Goal: Task Accomplishment & Management: Manage account settings

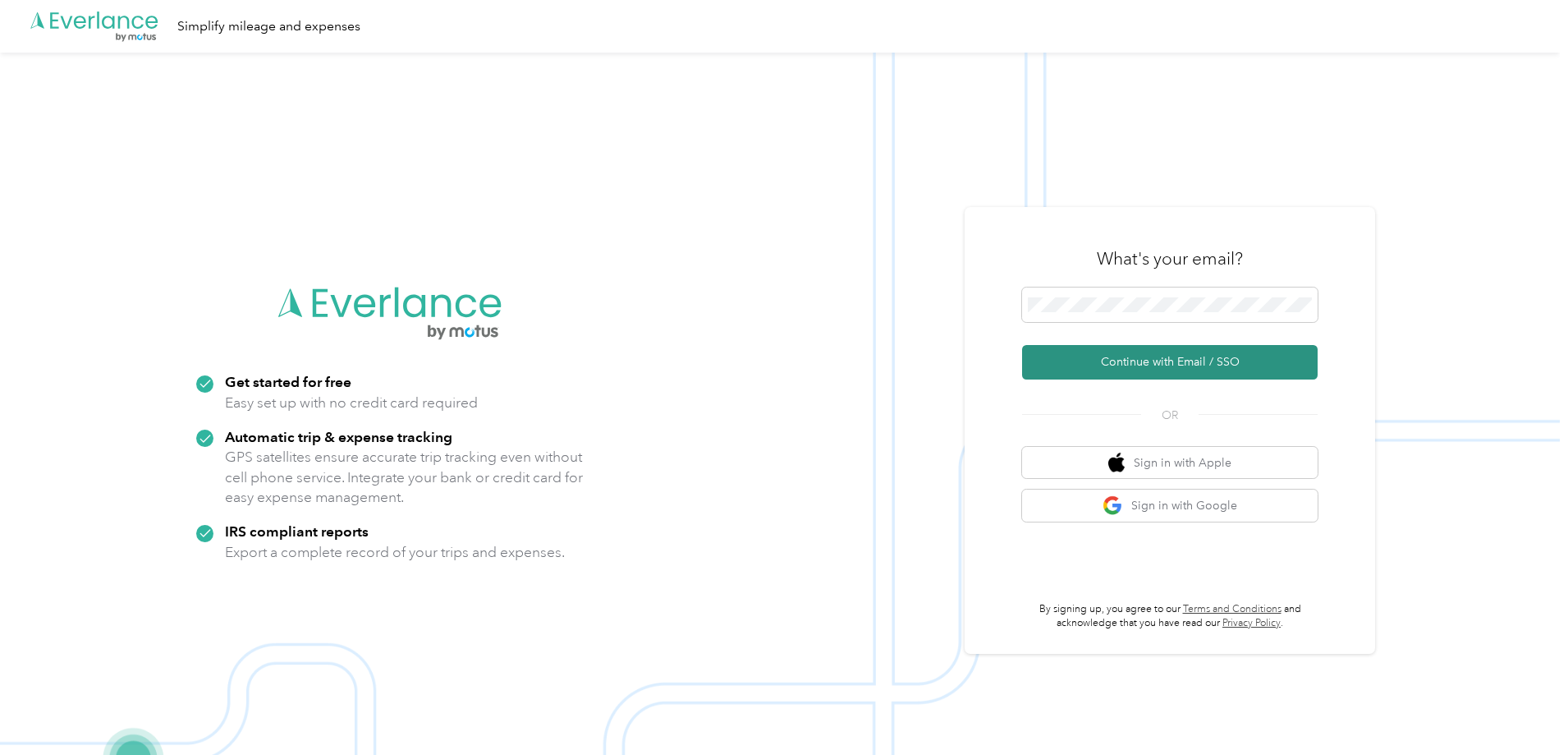
click at [1109, 359] on button "Continue with Email / SSO" at bounding box center [1169, 362] width 295 height 35
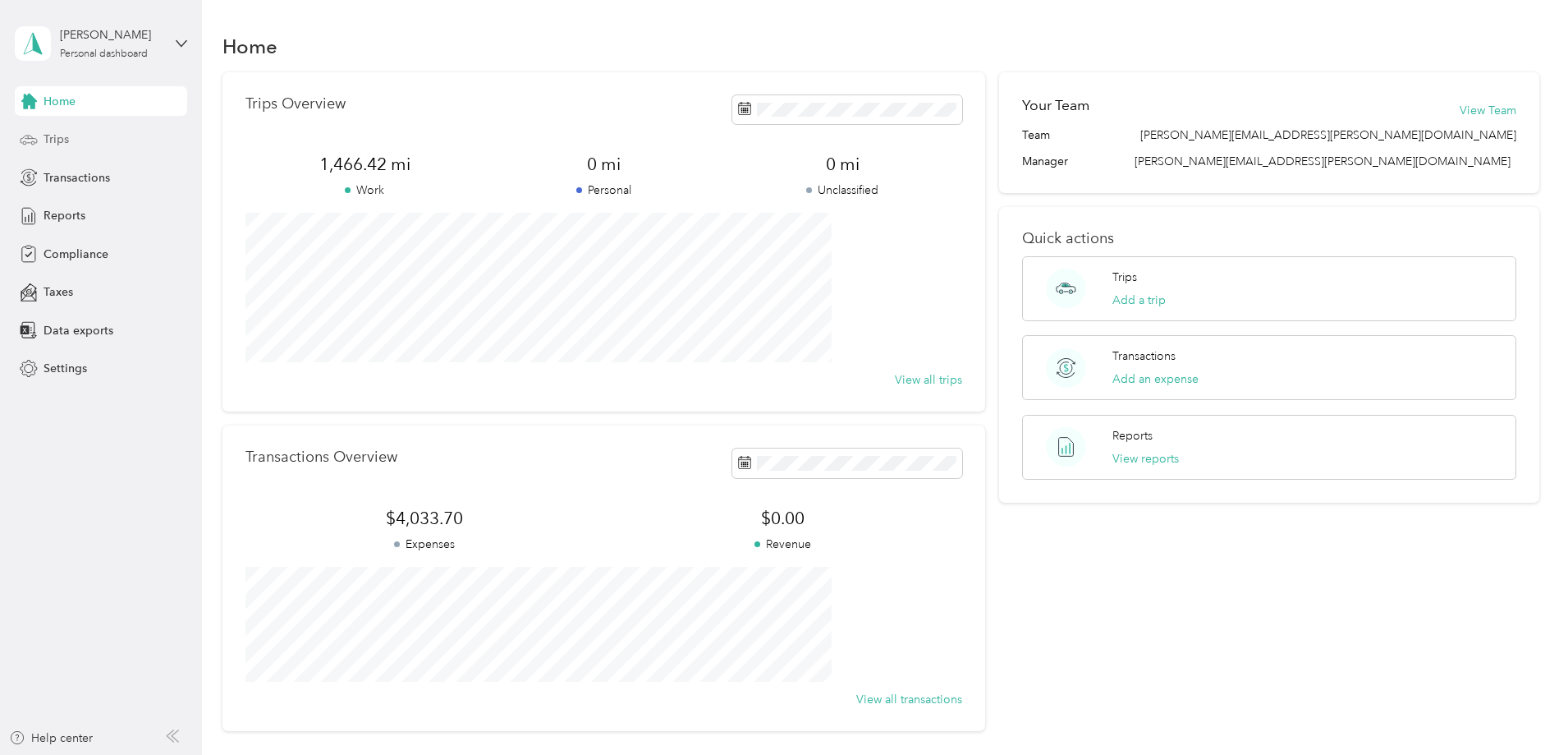
click at [53, 138] on span "Trips" at bounding box center [56, 139] width 25 height 17
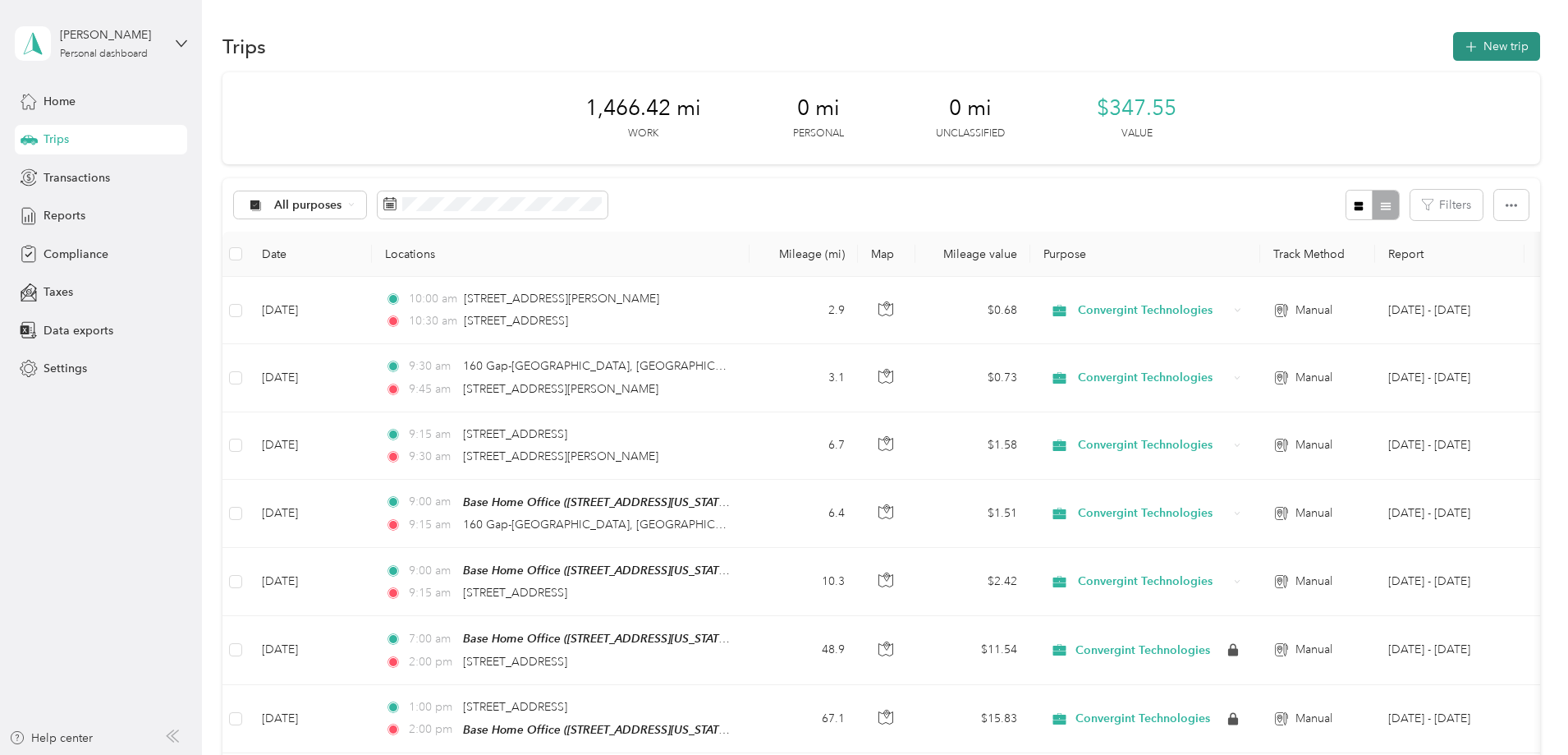
click at [1461, 50] on icon "button" at bounding box center [1470, 47] width 19 height 19
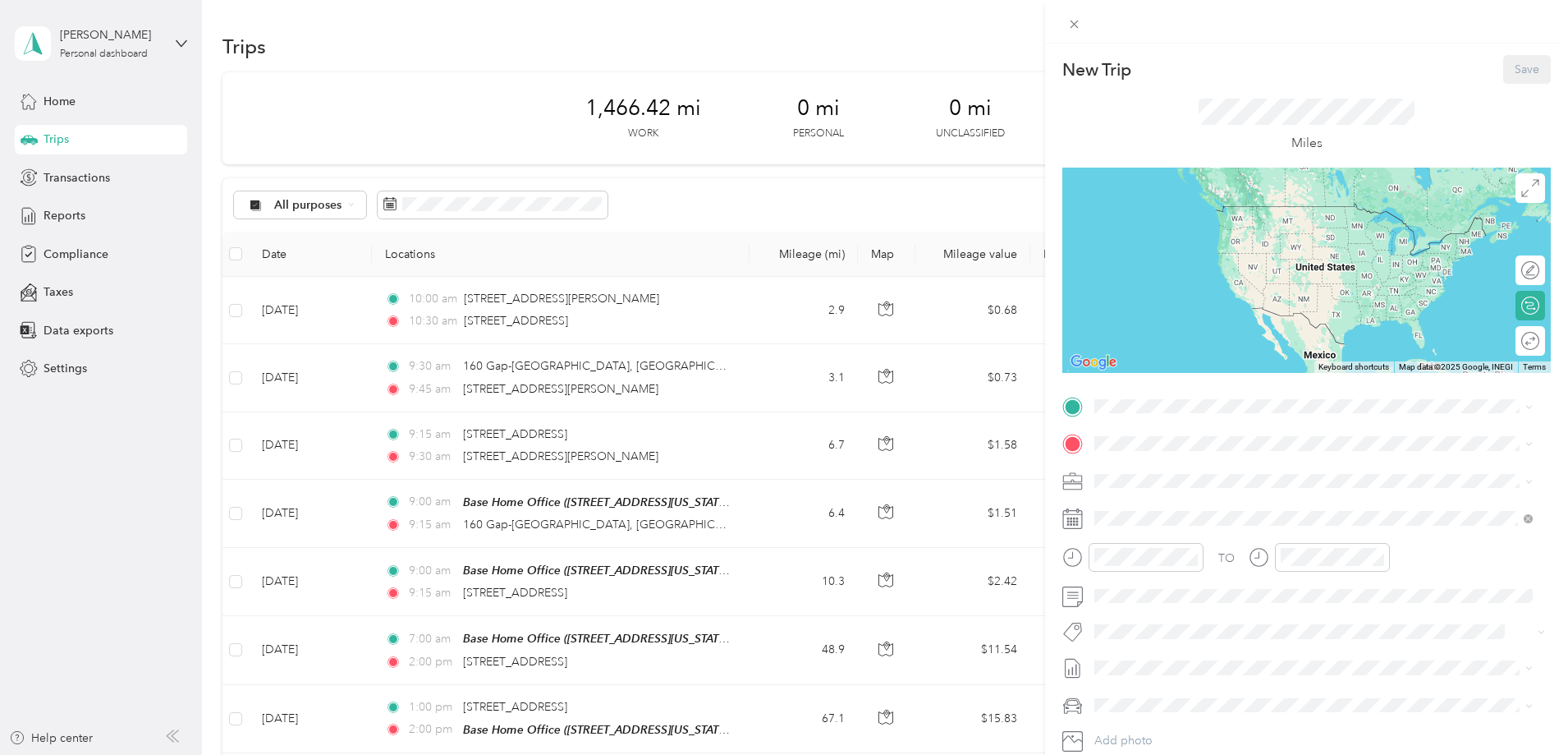
click at [1149, 469] on strong "Base Home Office" at bounding box center [1174, 468] width 98 height 15
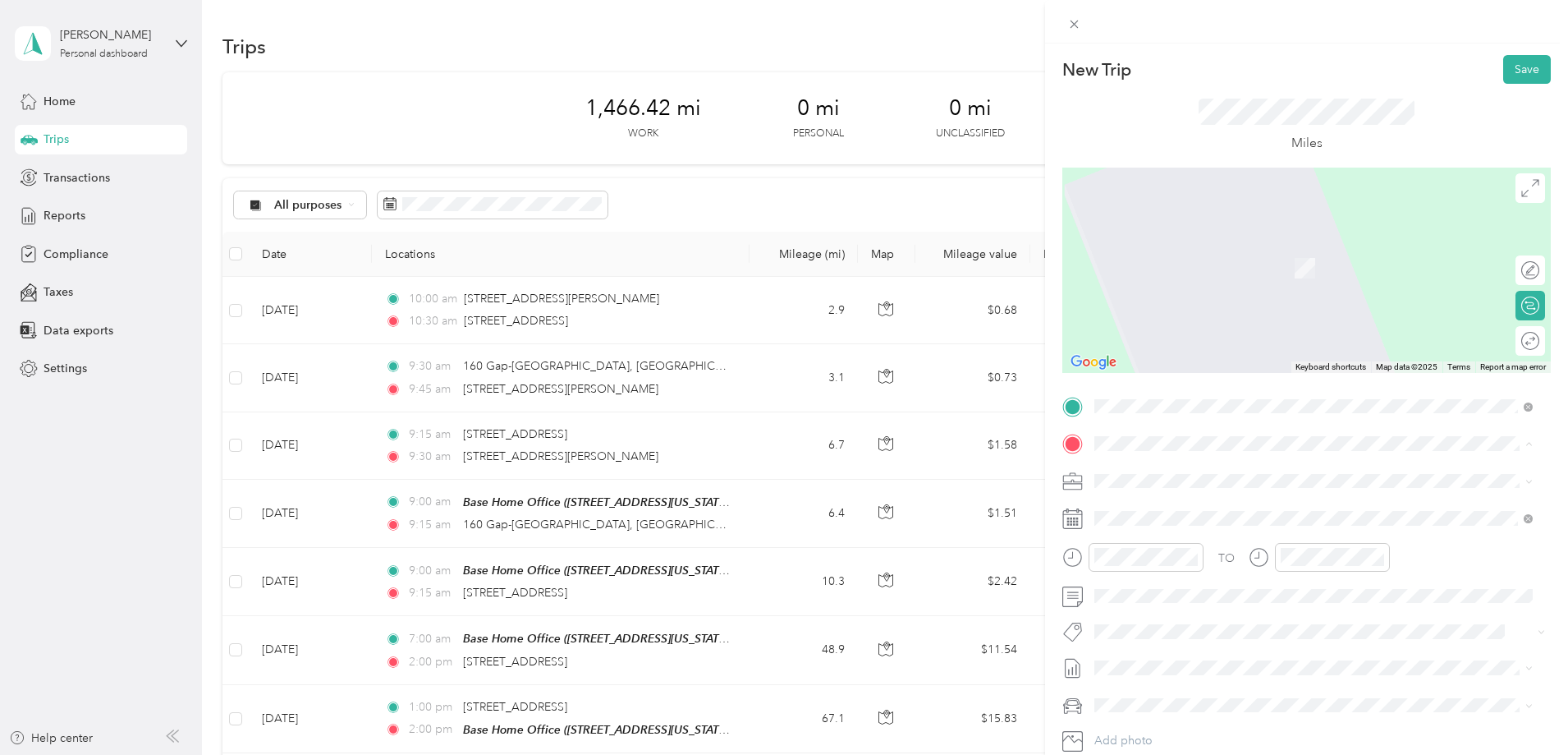
click at [1152, 555] on strong "Caterpillar" at bounding box center [1154, 560] width 58 height 15
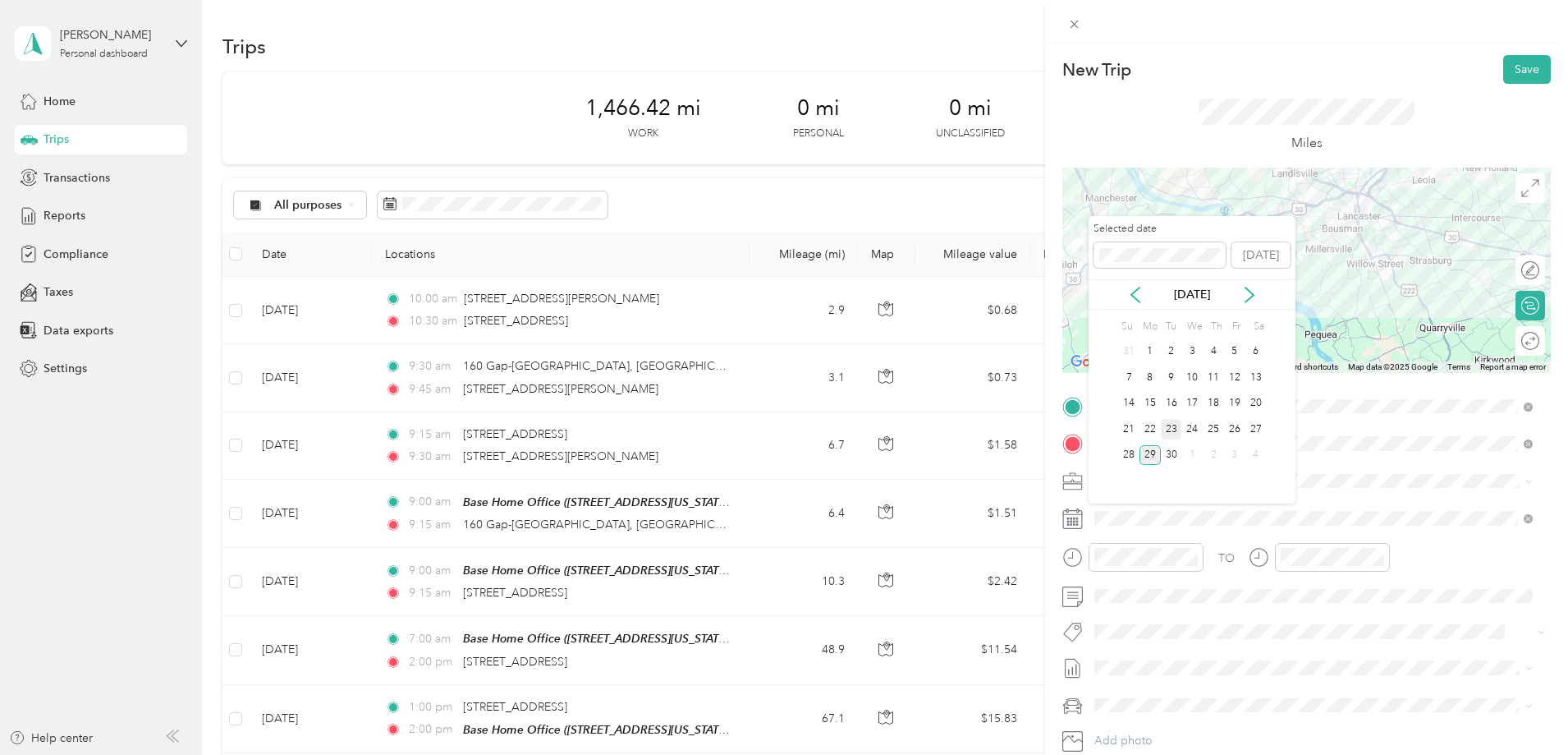
click at [1179, 429] on div "23" at bounding box center [1171, 429] width 21 height 21
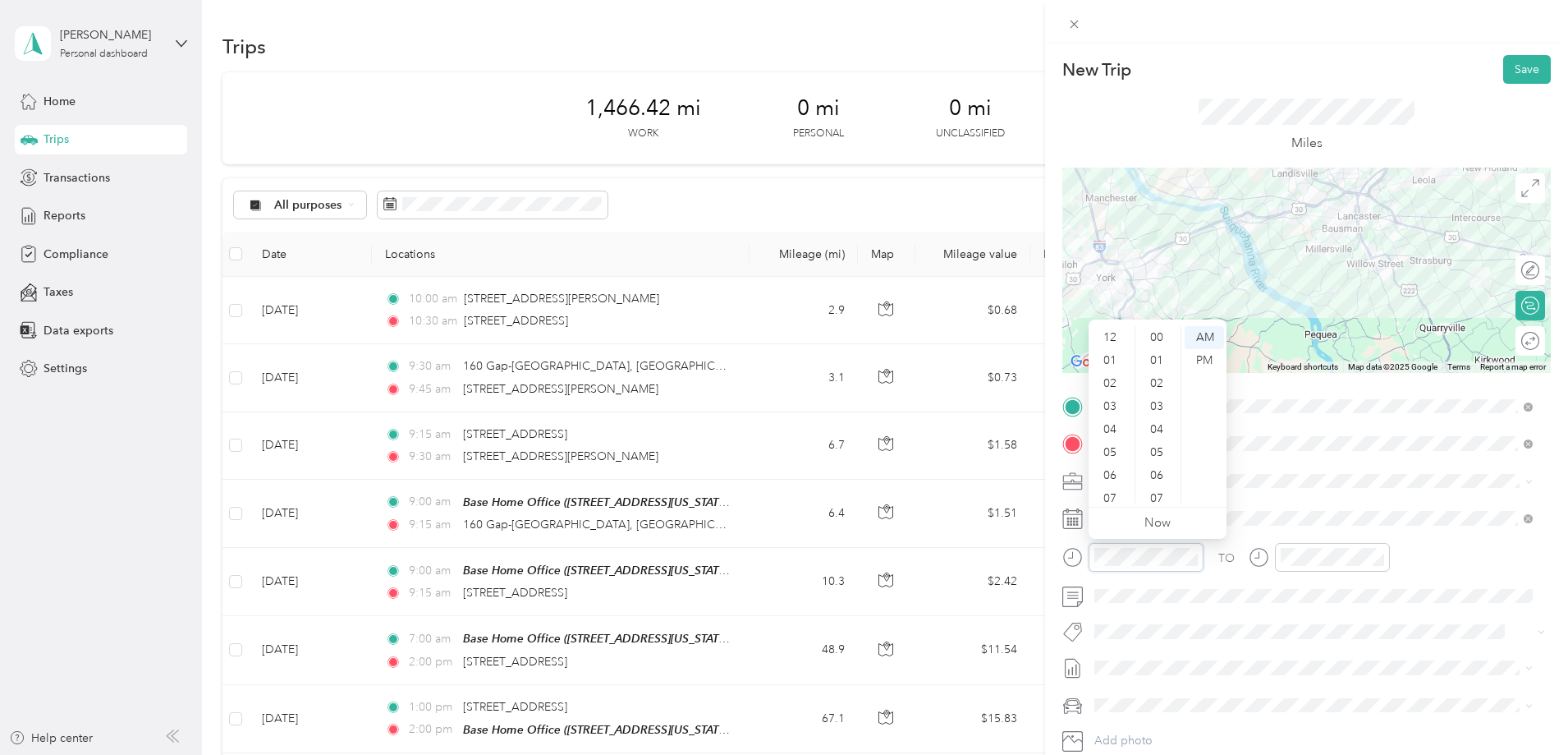
scroll to position [98, 0]
click at [1109, 446] on div "09" at bounding box center [1111, 446] width 39 height 23
click at [1159, 335] on div "00" at bounding box center [1158, 337] width 39 height 23
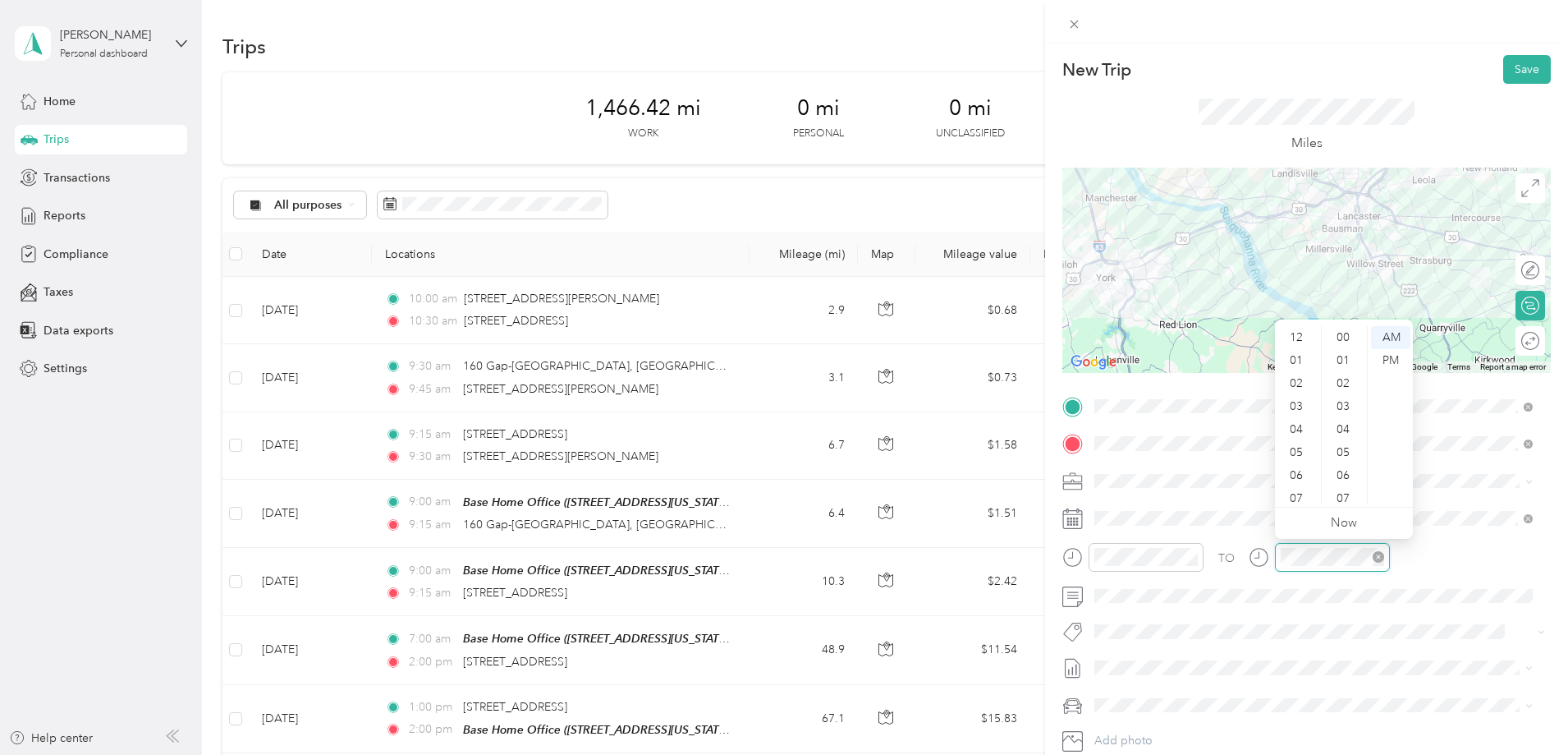
scroll to position [98, 0]
click at [1291, 491] on div "11" at bounding box center [1297, 491] width 39 height 23
click at [1344, 479] on div "30" at bounding box center [1344, 482] width 39 height 23
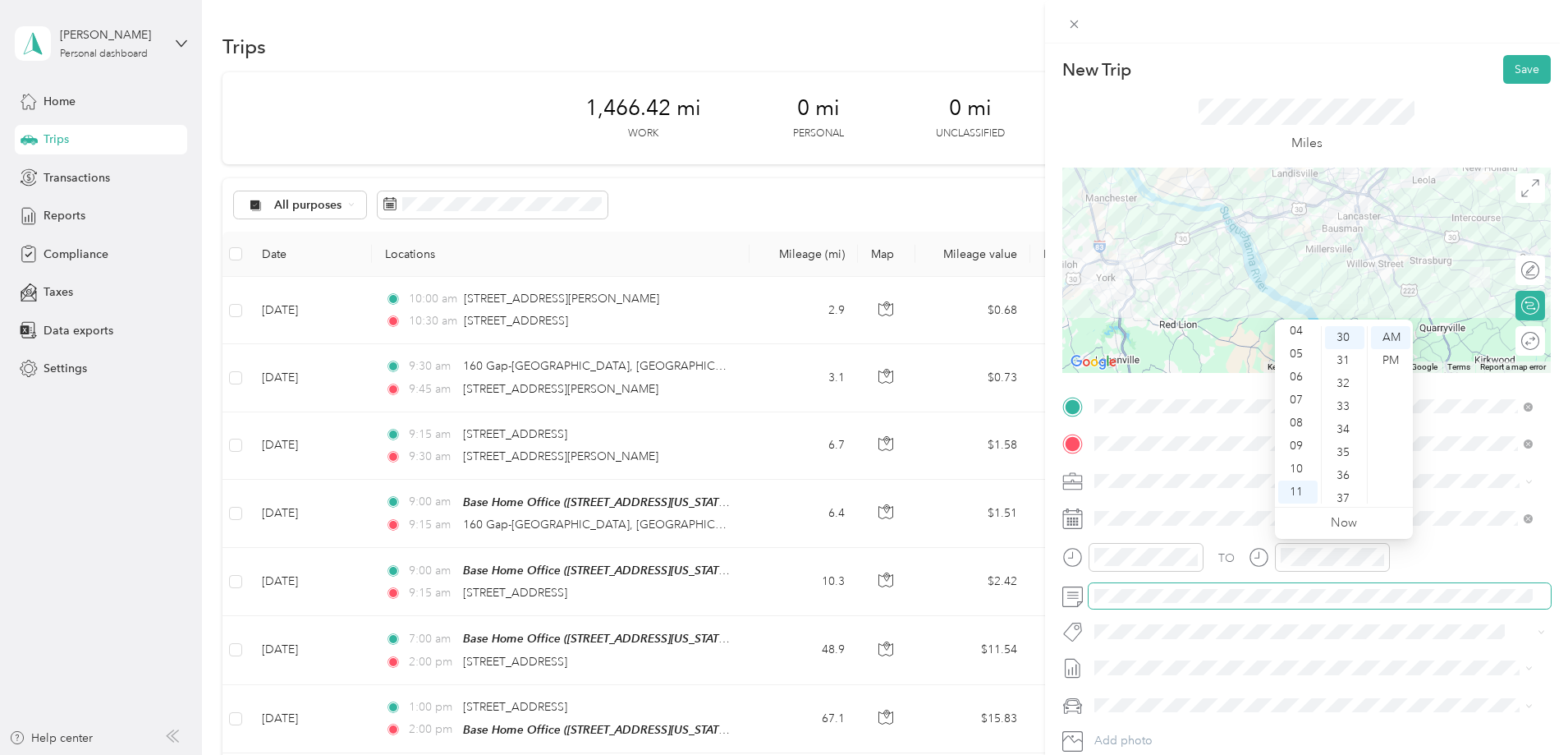
click at [1334, 606] on span at bounding box center [1319, 596] width 462 height 26
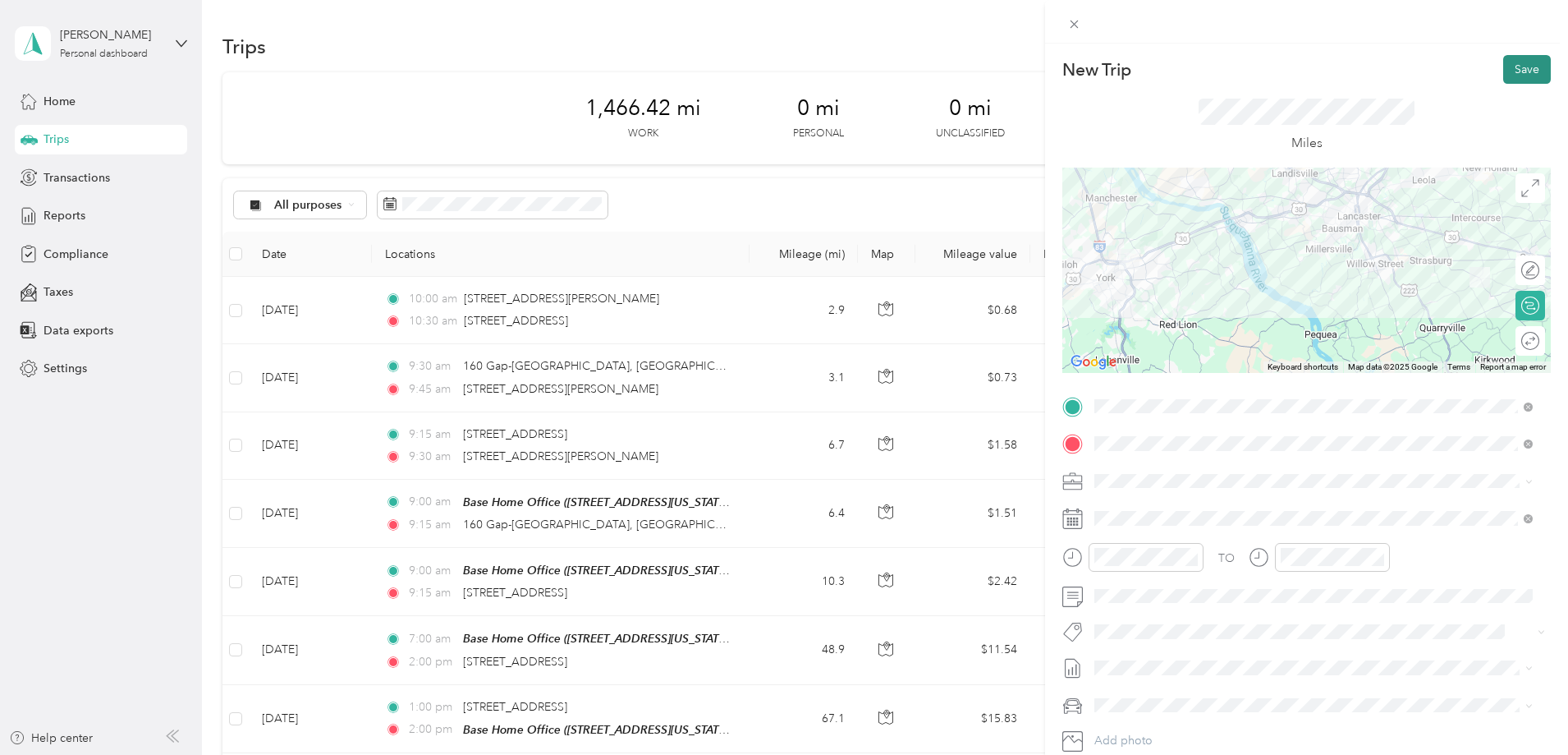
click at [1521, 75] on button "Save" at bounding box center [1526, 69] width 48 height 29
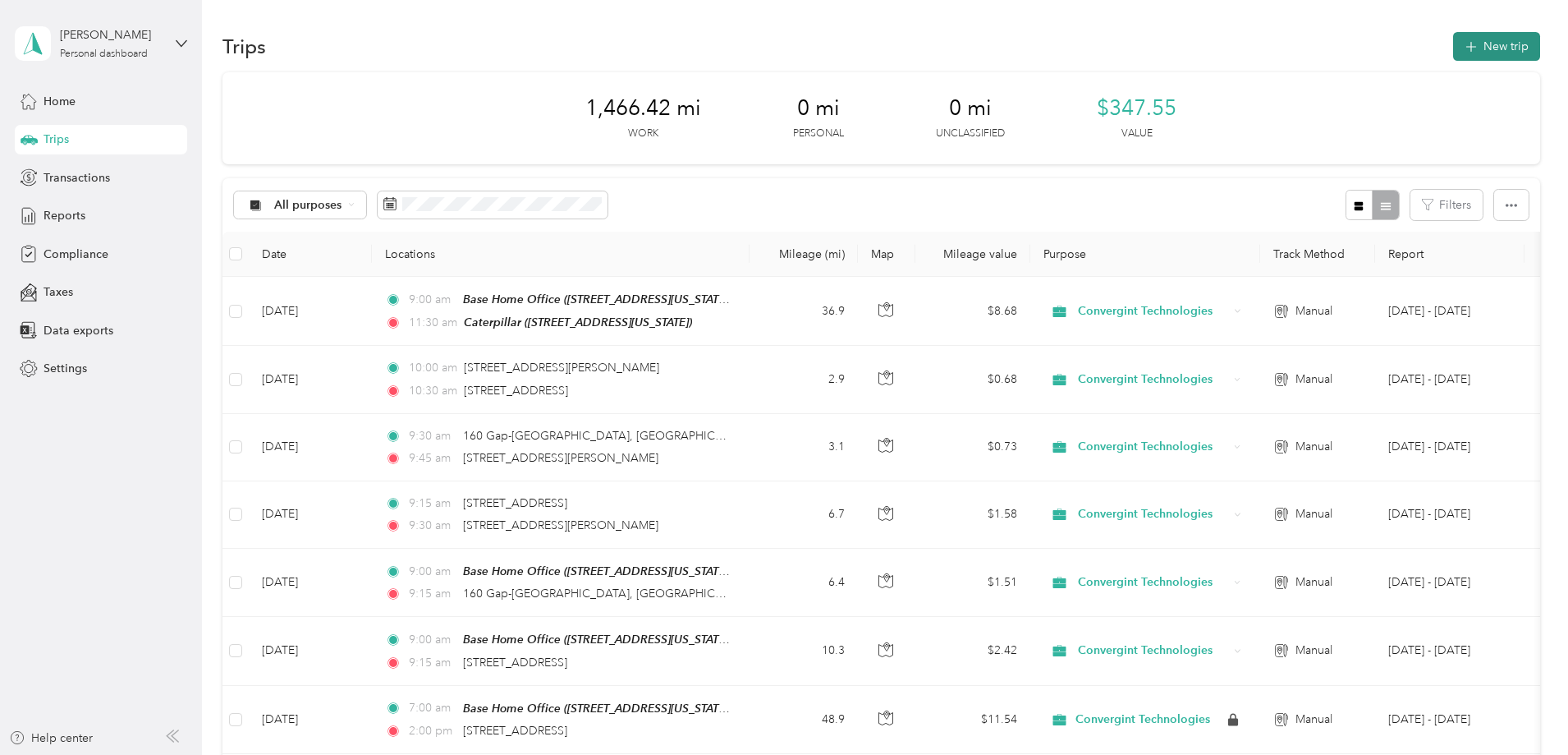
click at [1453, 40] on button "New trip" at bounding box center [1496, 46] width 87 height 29
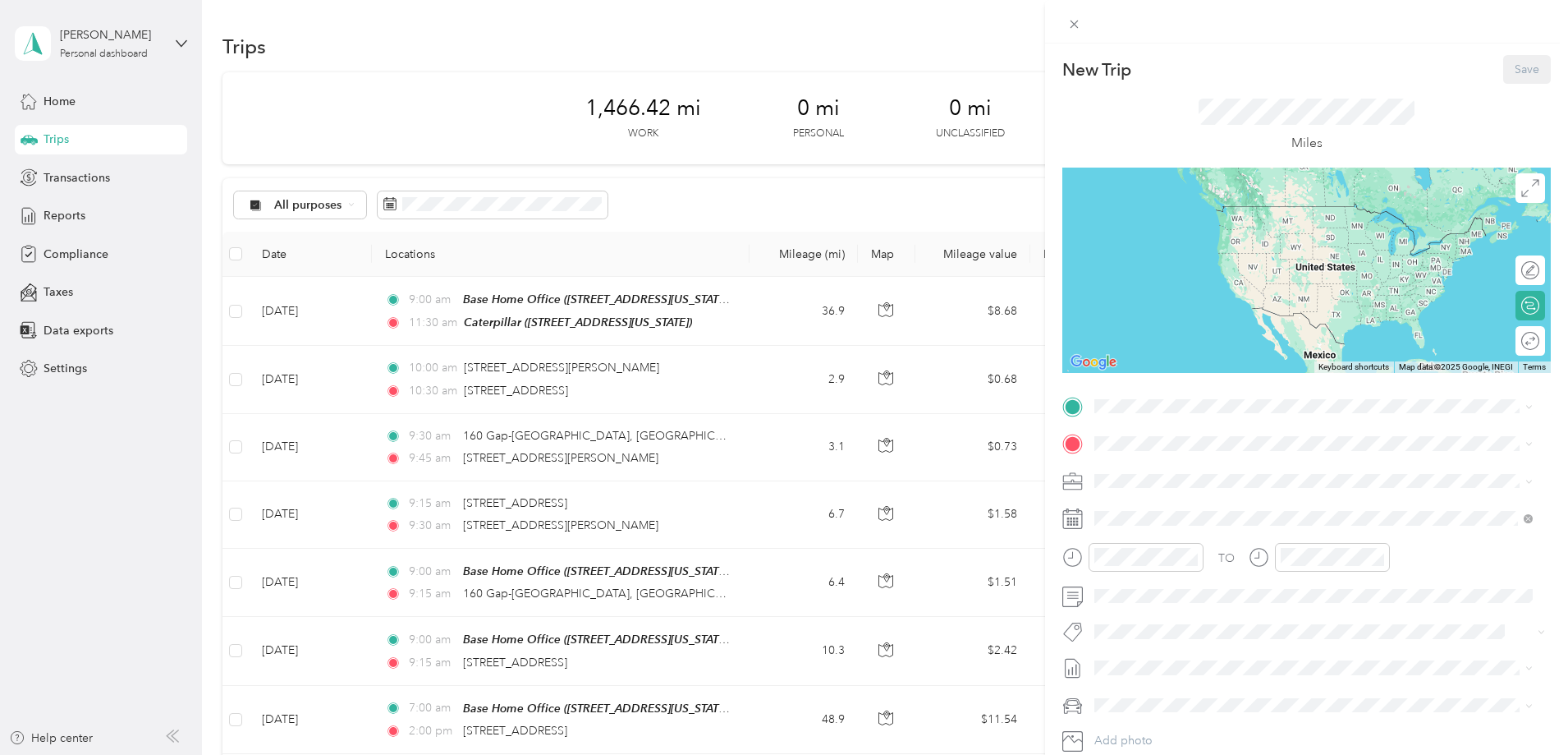
click at [1151, 483] on span "[STREET_ADDRESS][US_STATE]" at bounding box center [1208, 486] width 164 height 14
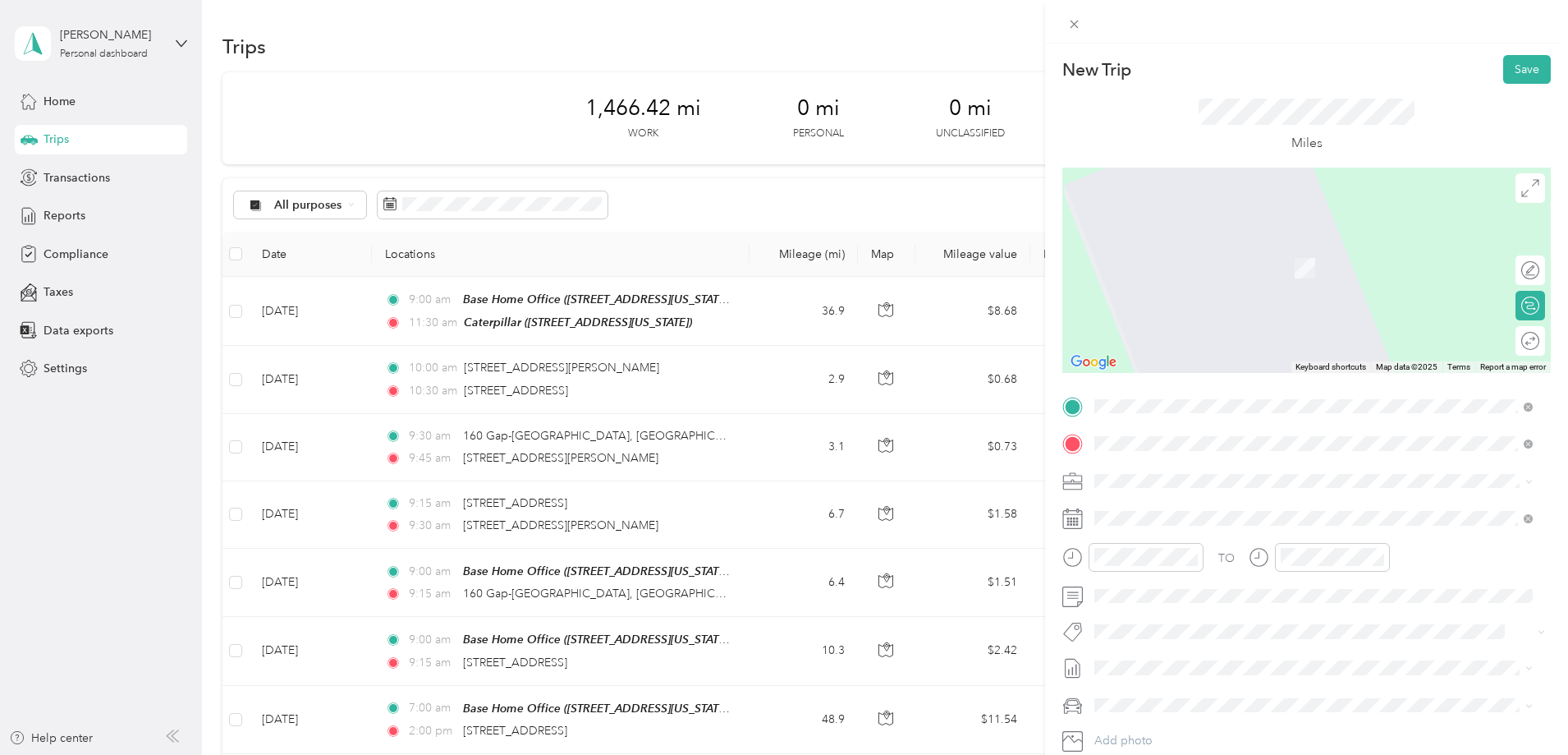
click at [1169, 510] on span "[STREET_ADDRESS][US_STATE]" at bounding box center [1208, 503] width 164 height 15
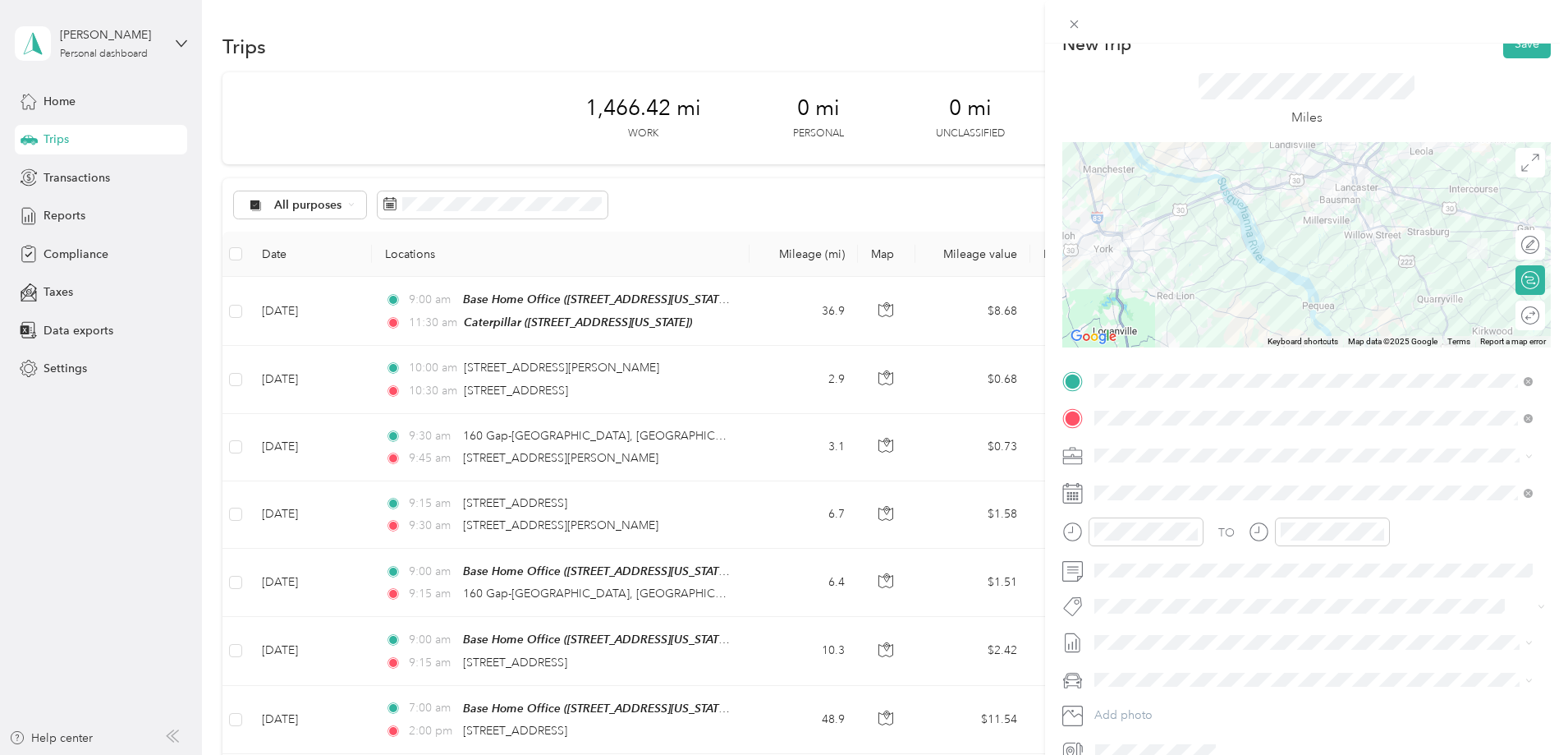
scroll to position [0, 0]
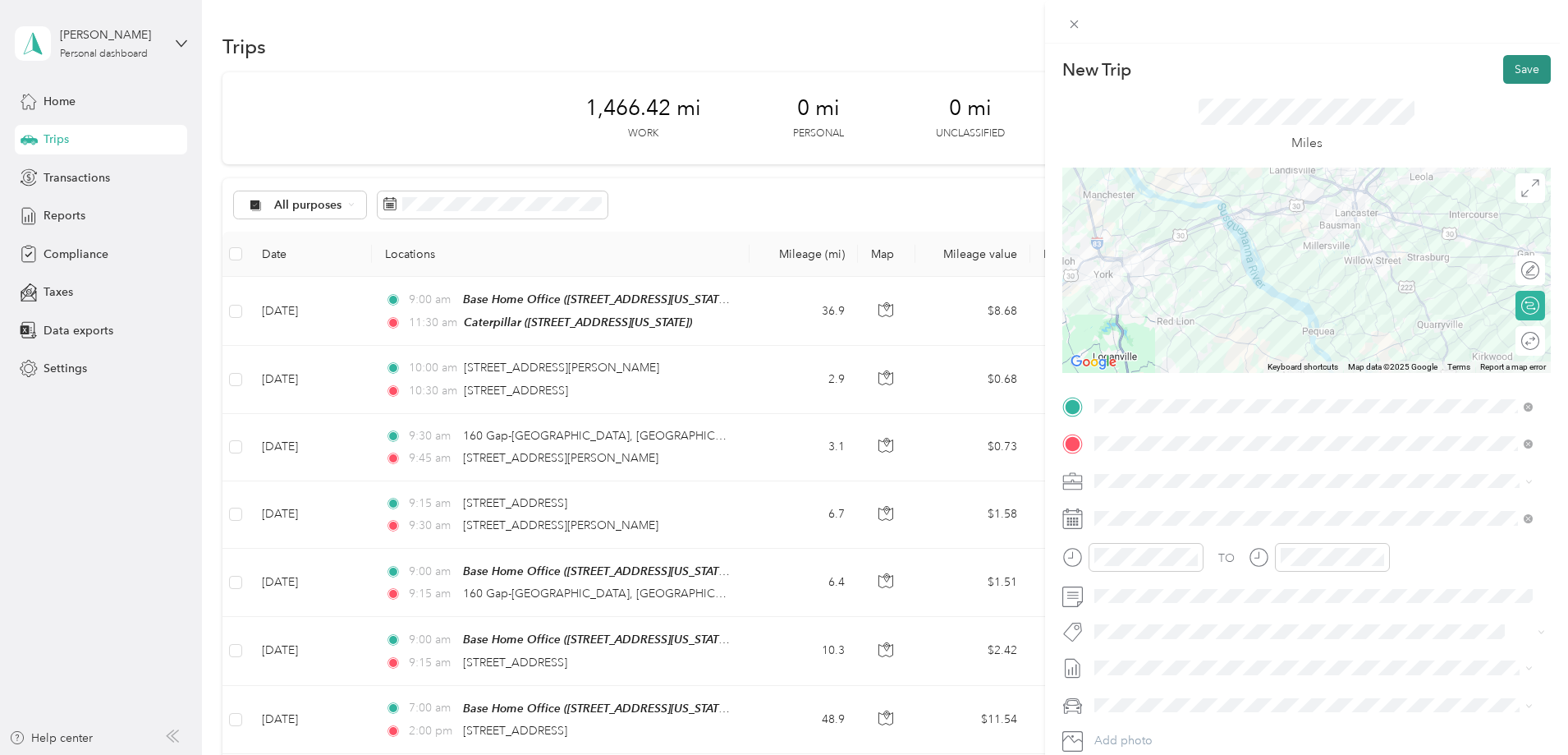
click at [1518, 70] on button "Save" at bounding box center [1526, 69] width 48 height 29
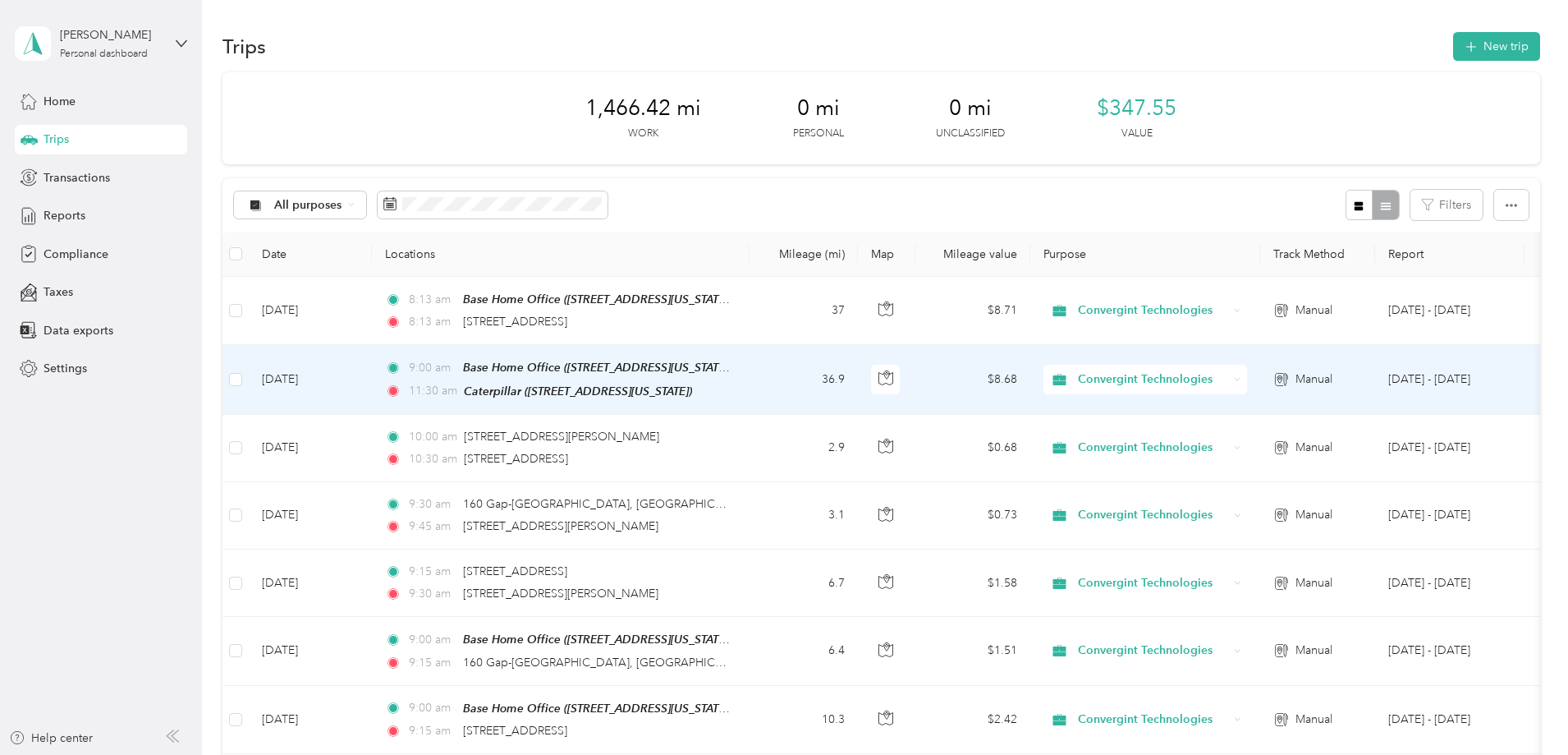
click at [642, 382] on div "Caterpillar ([STREET_ADDRESS][US_STATE])" at bounding box center [578, 392] width 228 height 19
click at [372, 381] on td "[DATE]" at bounding box center [310, 379] width 123 height 69
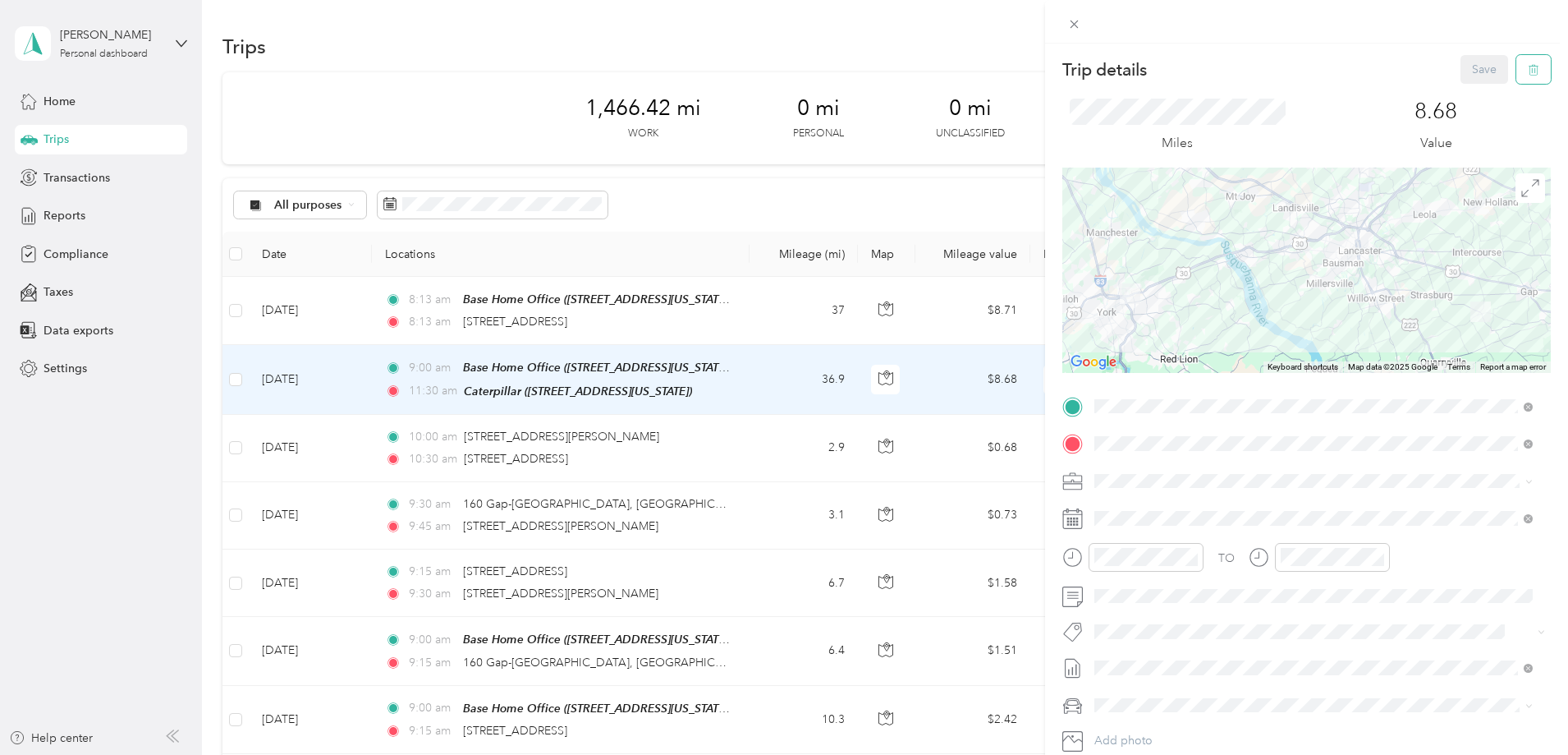
click at [1528, 73] on icon "button" at bounding box center [1533, 70] width 11 height 11
click at [1467, 89] on button "Yes" at bounding box center [1473, 90] width 32 height 26
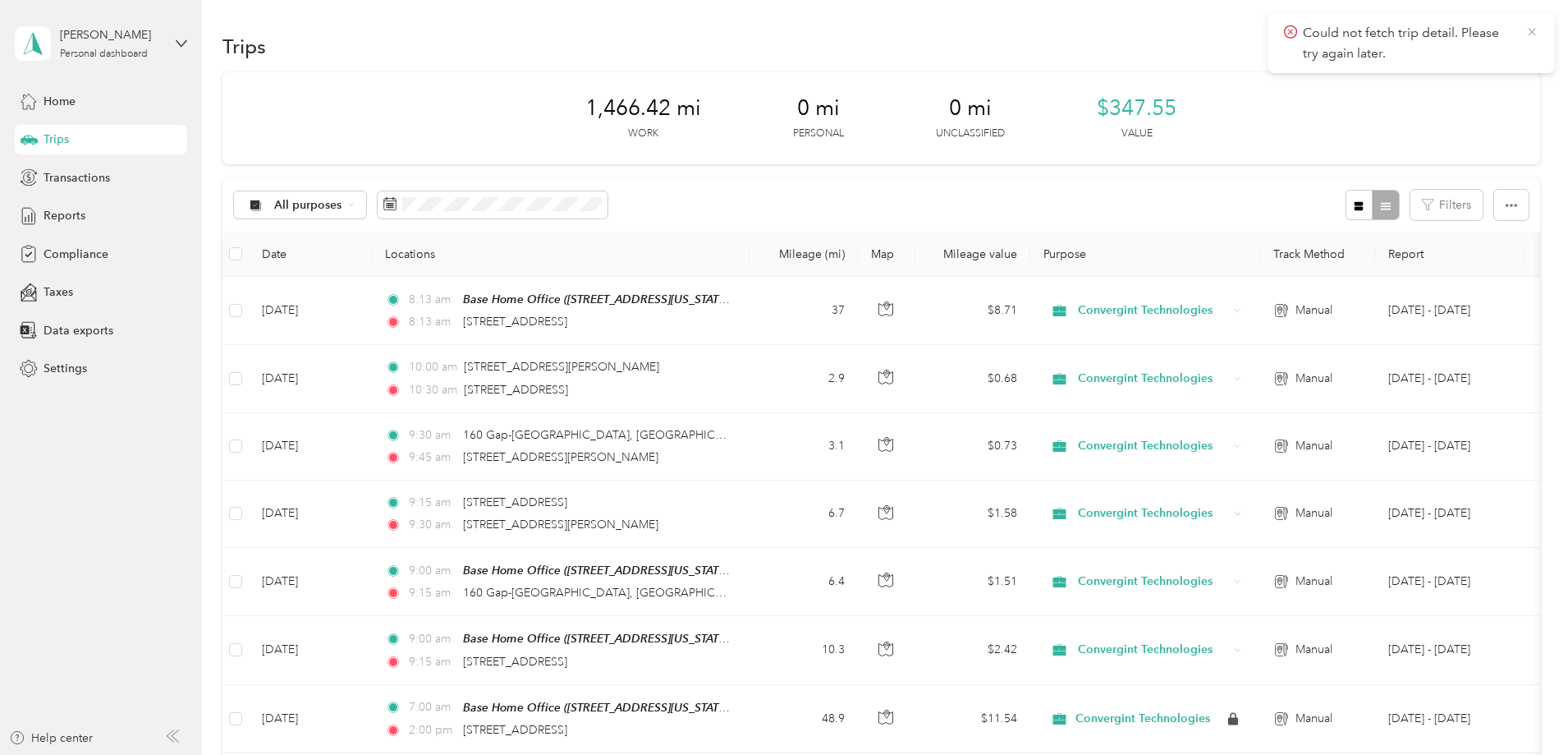
click at [1528, 32] on icon at bounding box center [1532, 32] width 13 height 15
click at [1453, 49] on button "New trip" at bounding box center [1496, 46] width 87 height 29
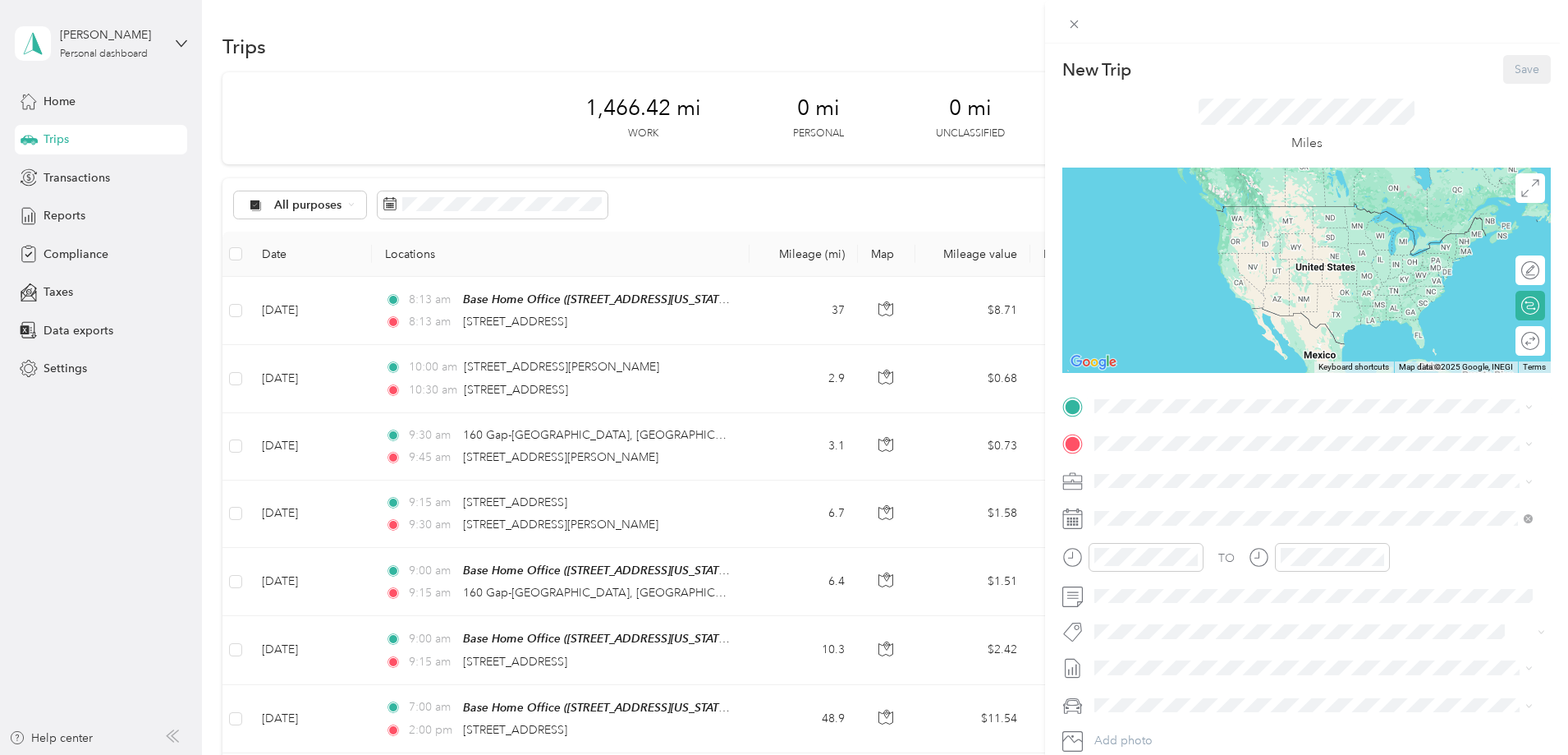
click at [1155, 469] on strong "Base Home Office" at bounding box center [1174, 472] width 98 height 15
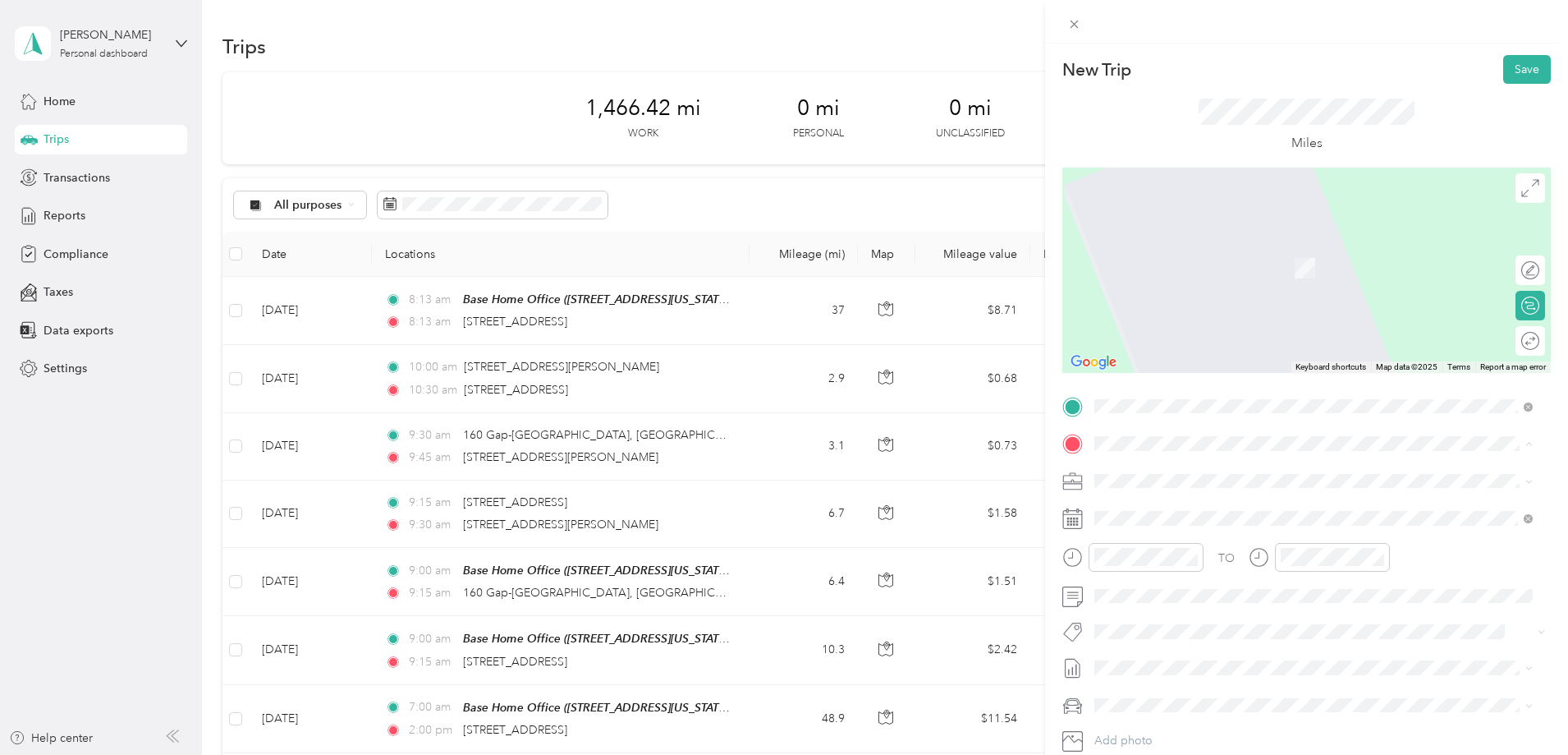
click at [1159, 558] on strong "Caterpillar" at bounding box center [1154, 560] width 58 height 15
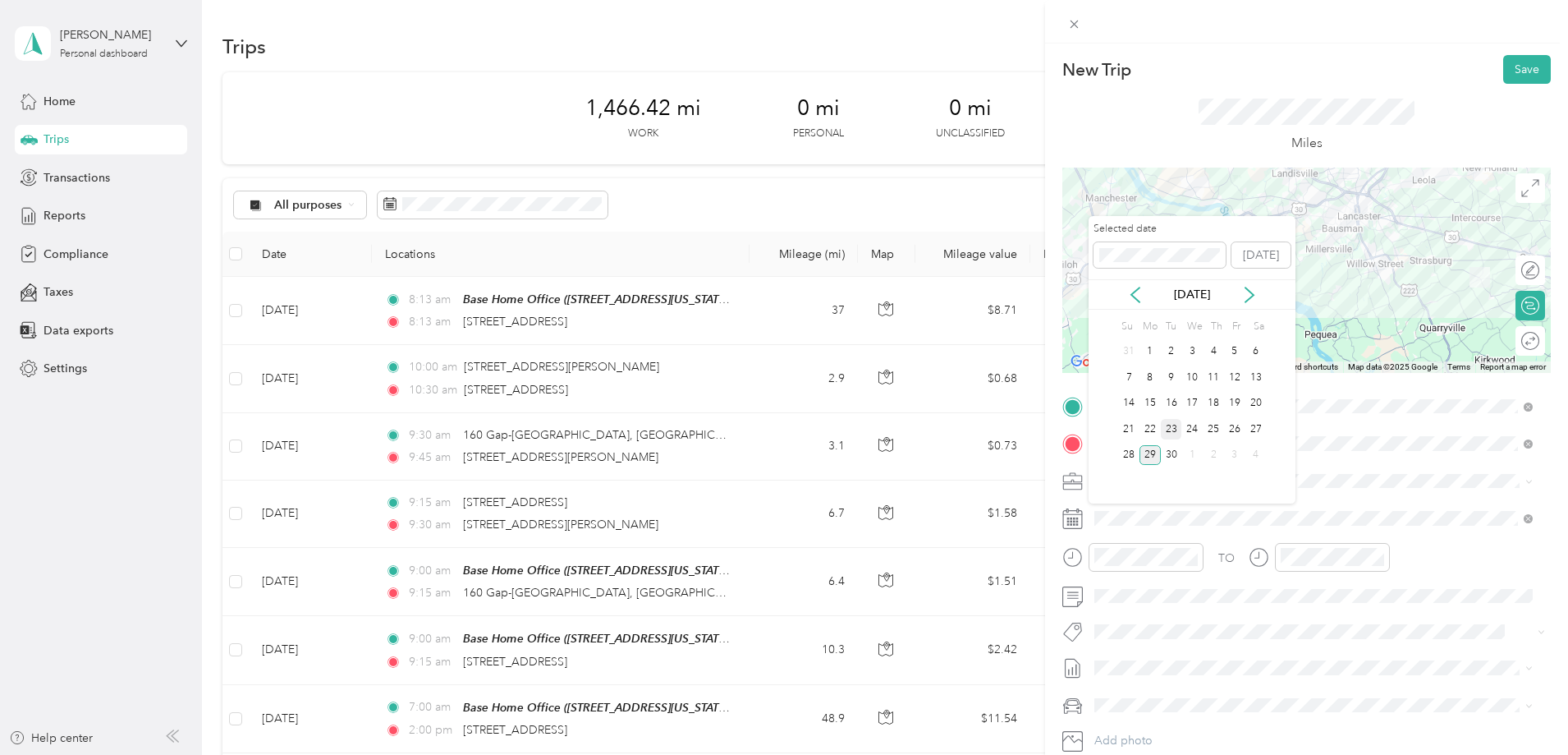
click at [1170, 431] on div "23" at bounding box center [1171, 429] width 21 height 21
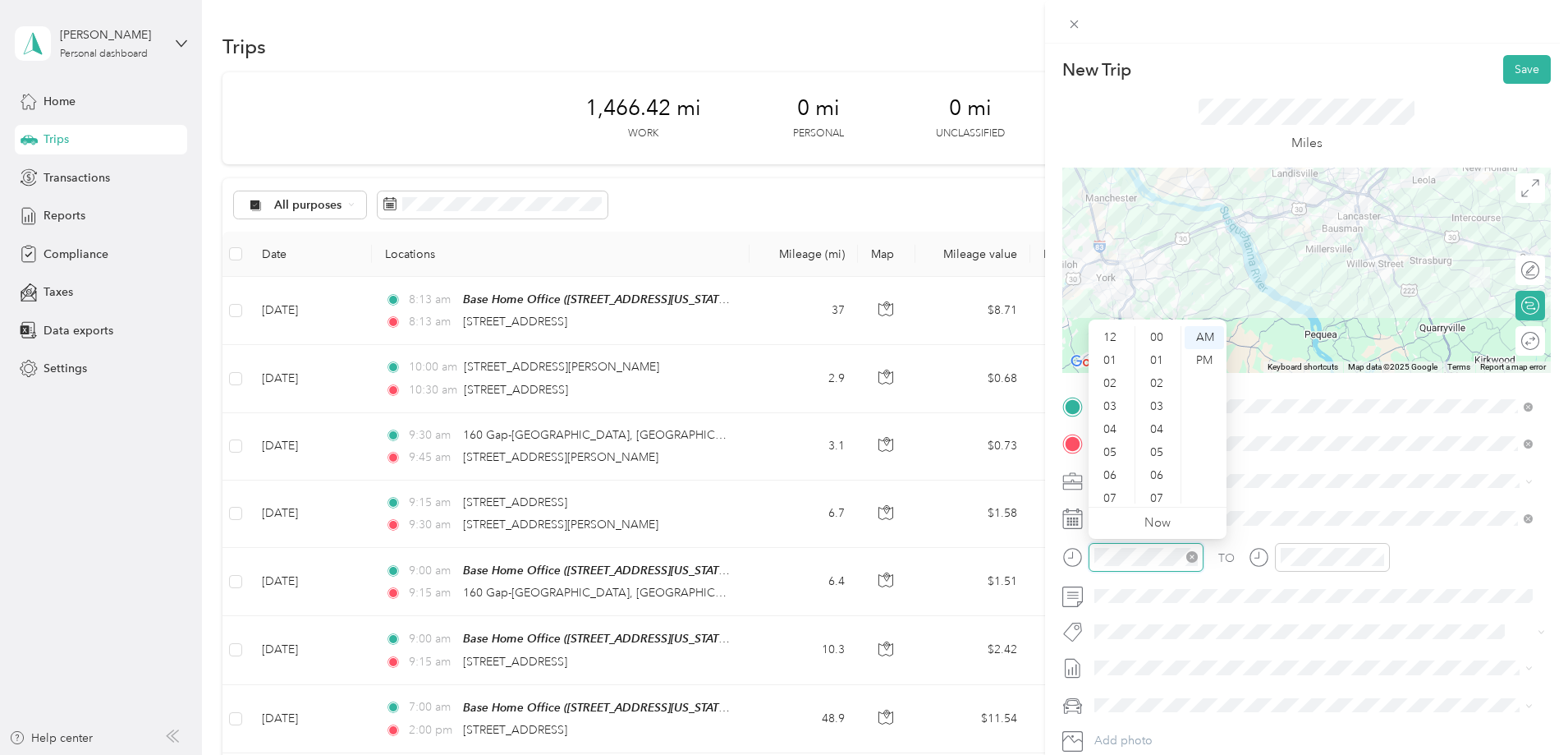
scroll to position [98, 0]
click at [1116, 446] on div "09" at bounding box center [1111, 446] width 39 height 23
click at [1160, 335] on div "00" at bounding box center [1158, 337] width 39 height 23
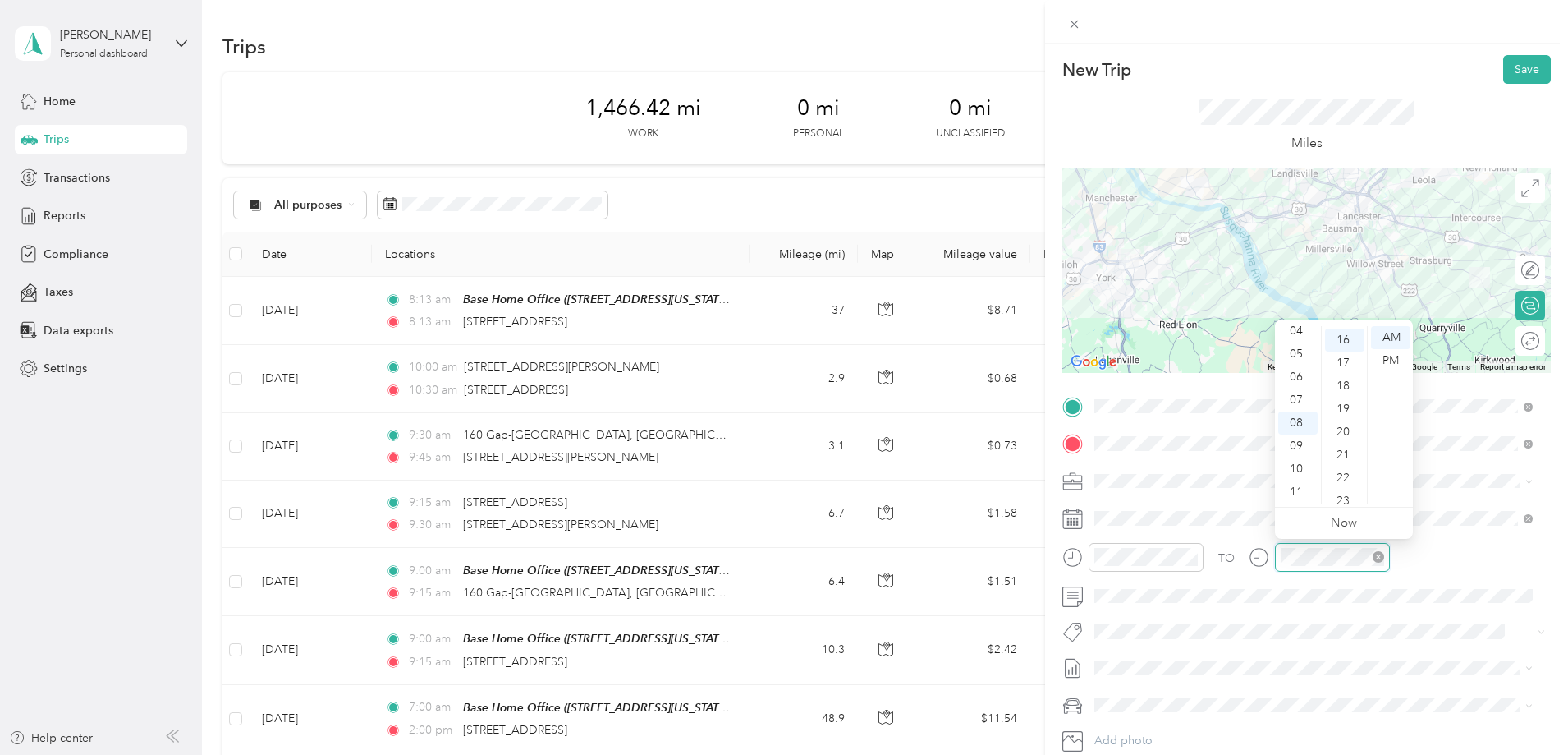
scroll to position [368, 0]
click at [1288, 487] on div "11" at bounding box center [1297, 491] width 39 height 23
click at [1342, 333] on div "00" at bounding box center [1344, 337] width 39 height 23
click at [1342, 645] on div "TO Add photo" at bounding box center [1306, 591] width 488 height 396
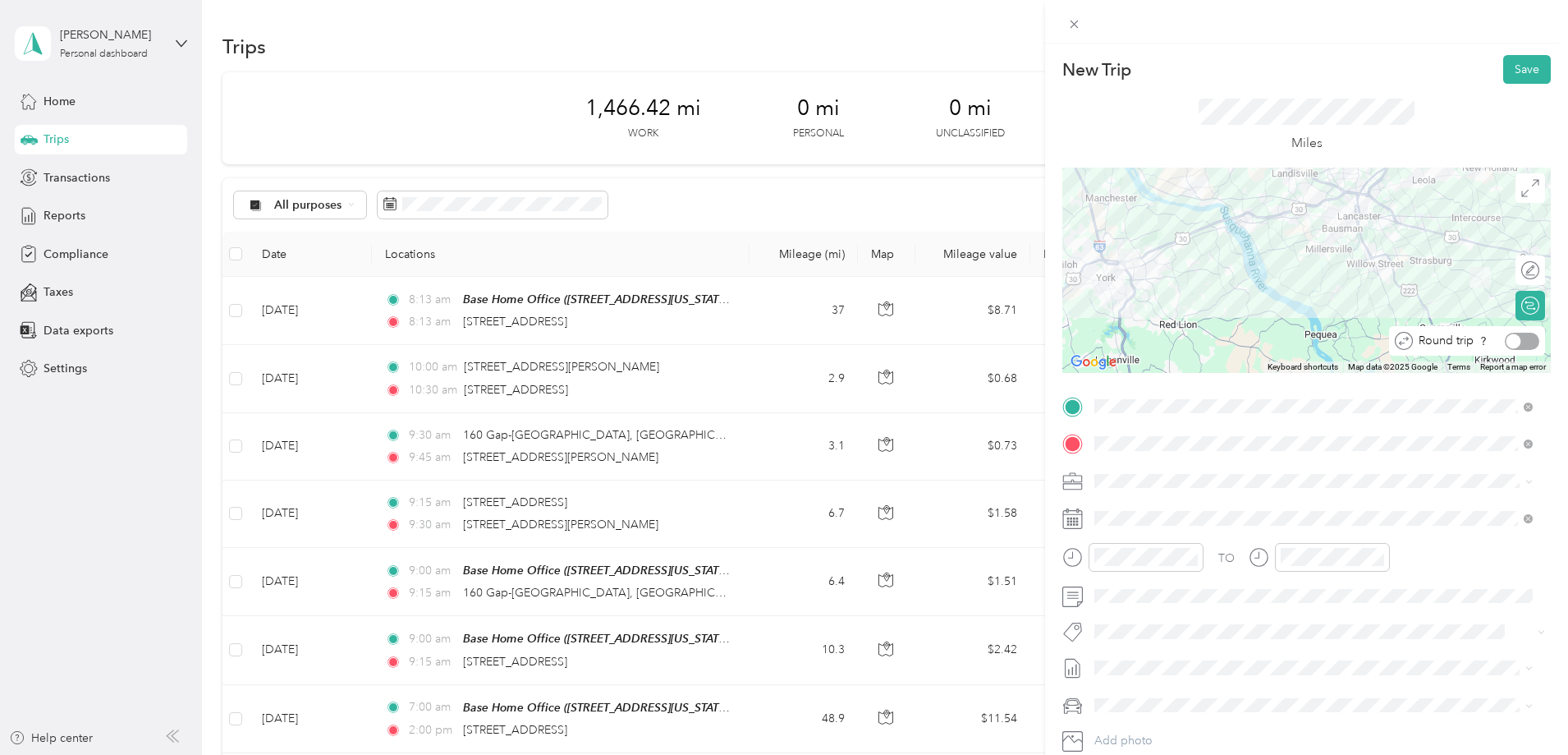
click at [1518, 348] on div at bounding box center [1521, 341] width 35 height 17
click at [1508, 72] on button "Save" at bounding box center [1526, 69] width 48 height 29
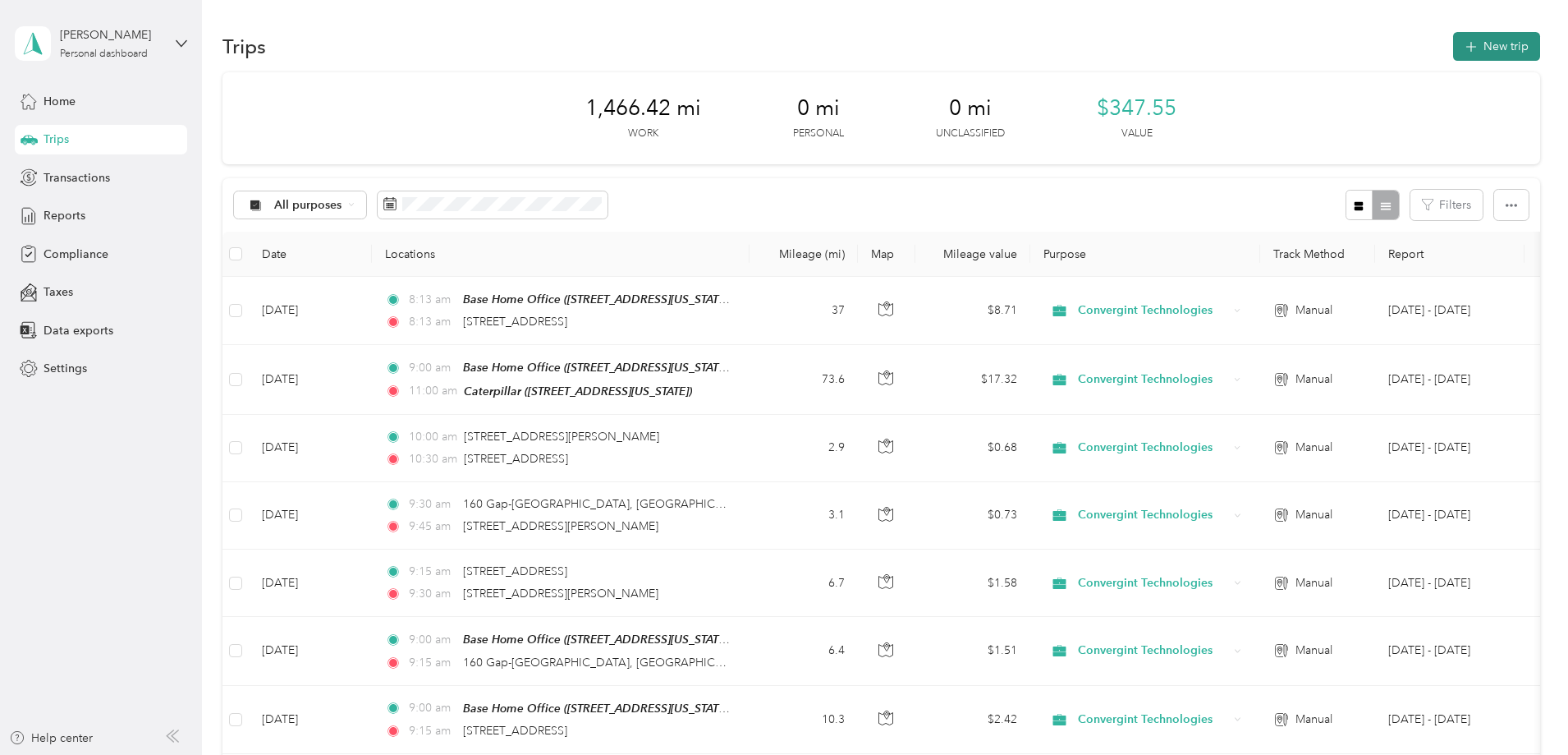
click at [1453, 44] on button "New trip" at bounding box center [1496, 46] width 87 height 29
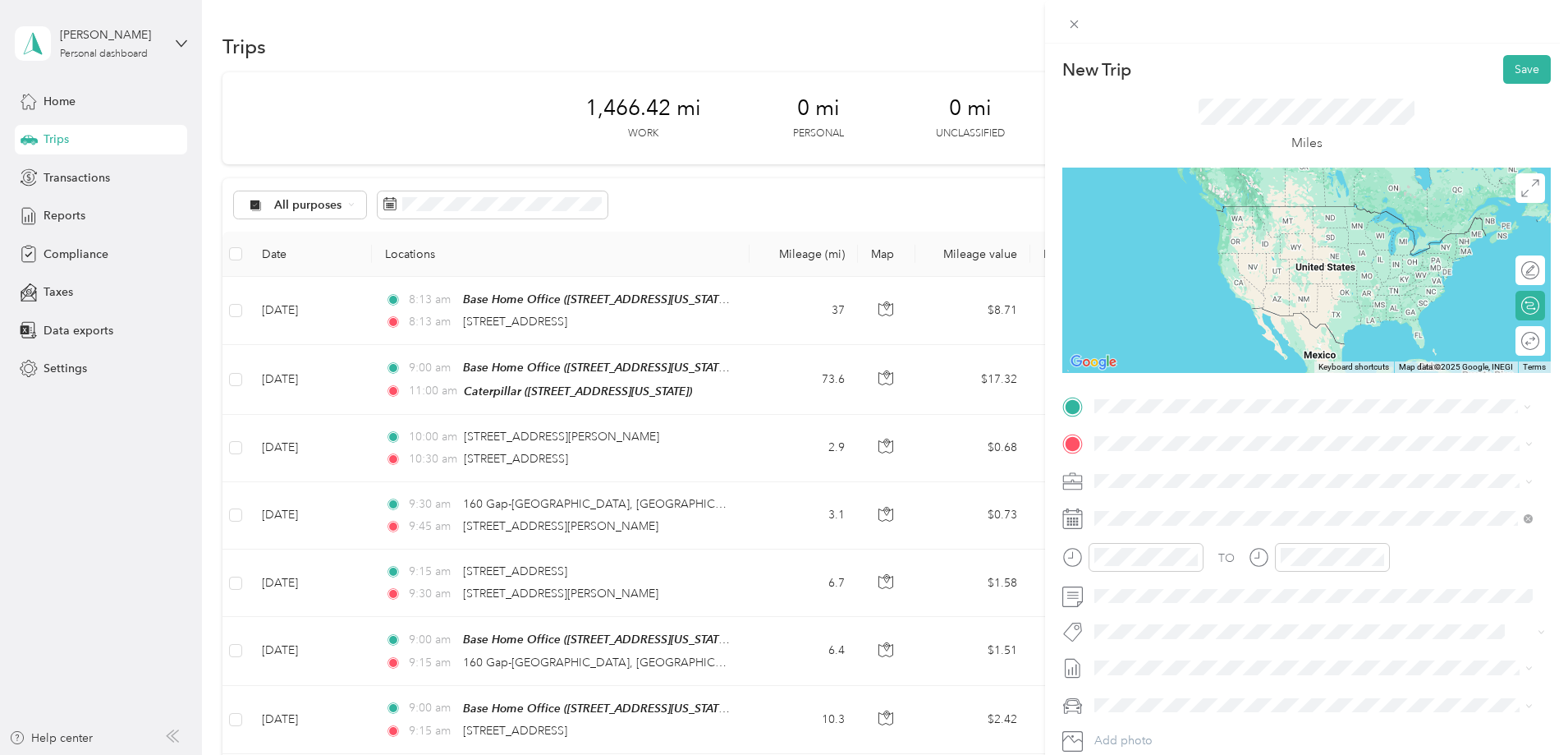
click at [1164, 464] on span "[STREET_ADDRESS][US_STATE]" at bounding box center [1208, 465] width 164 height 15
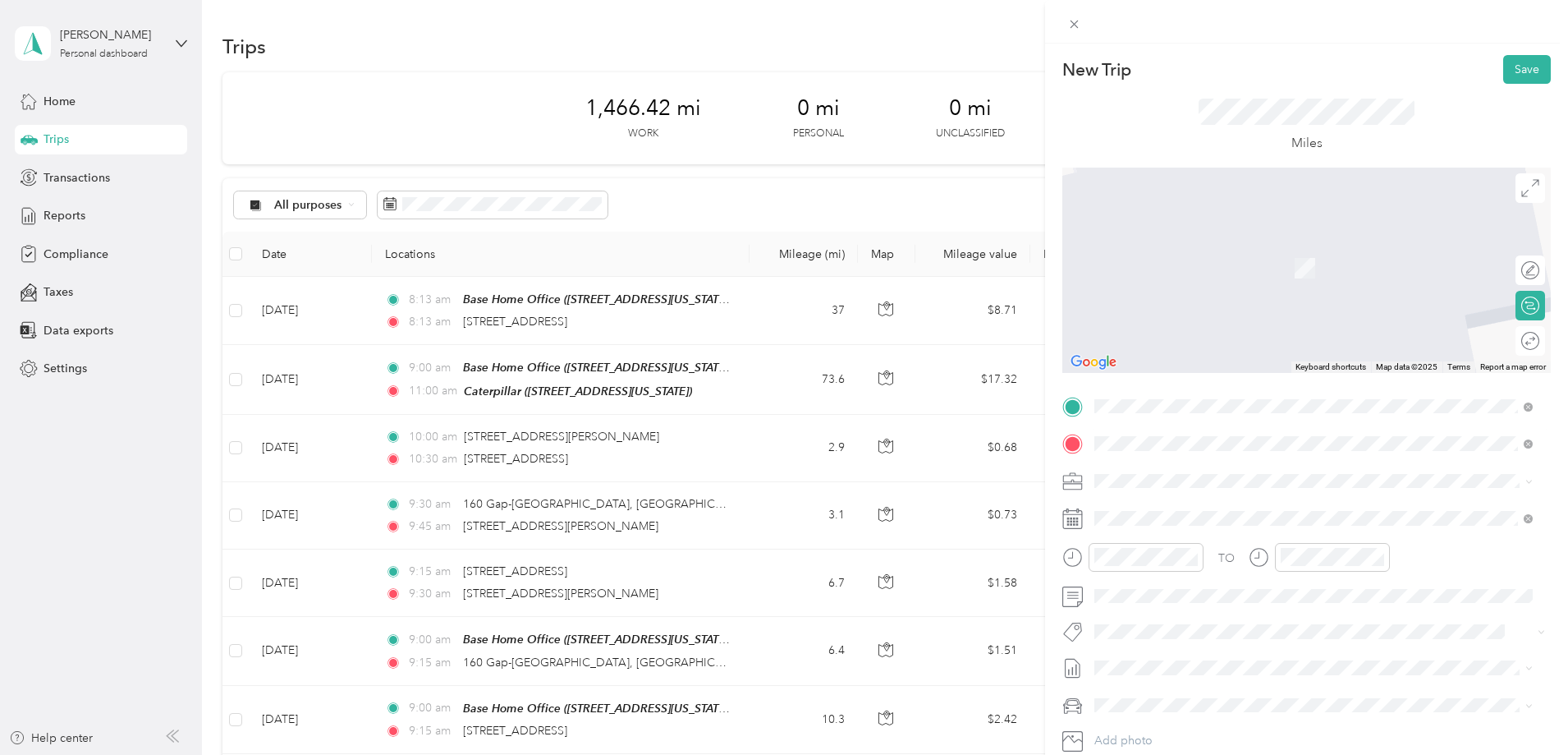
click at [1244, 510] on span "[STREET_ADDRESS][US_STATE]" at bounding box center [1208, 503] width 164 height 15
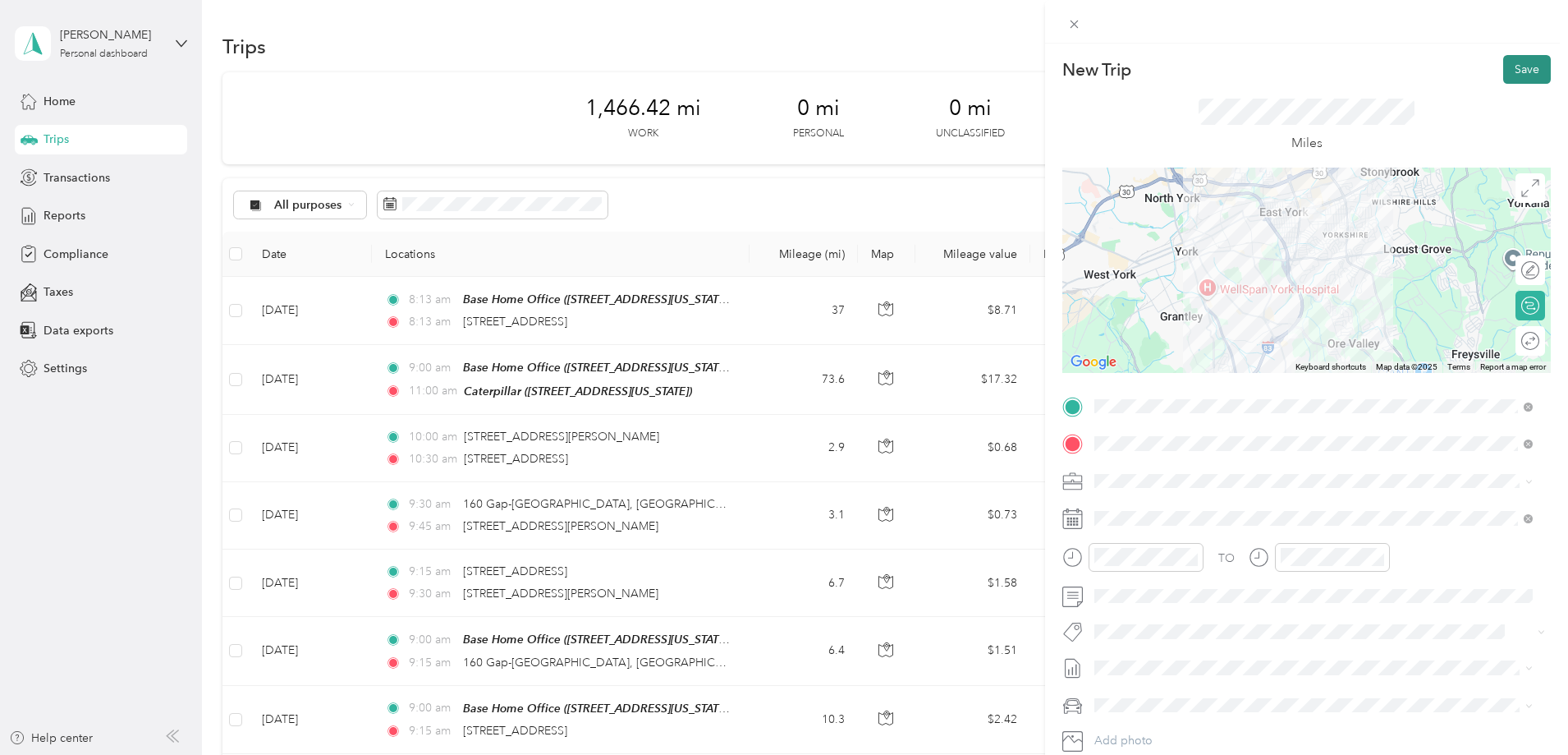
click at [1521, 77] on button "Save" at bounding box center [1526, 69] width 48 height 29
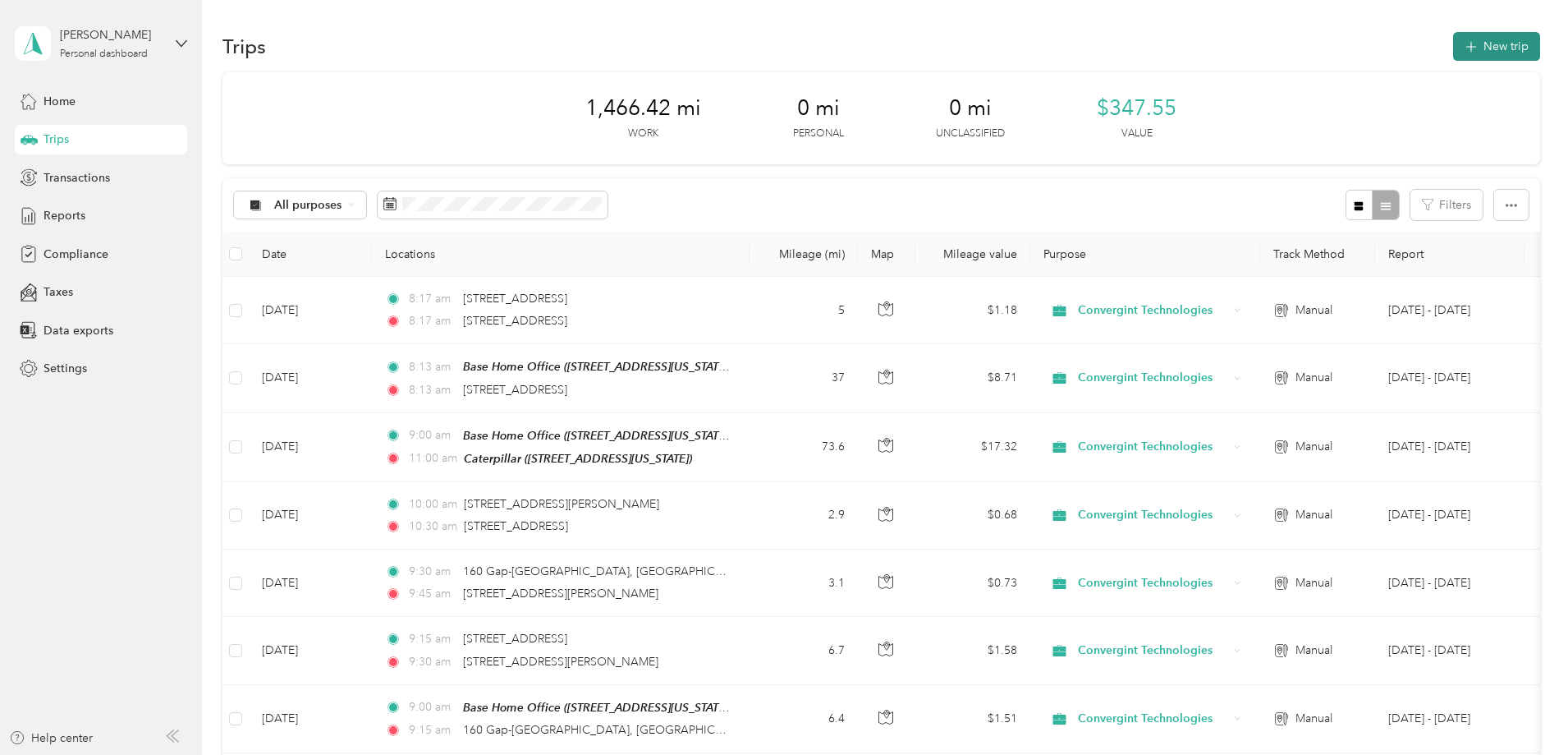
click at [1461, 48] on icon "button" at bounding box center [1470, 47] width 19 height 19
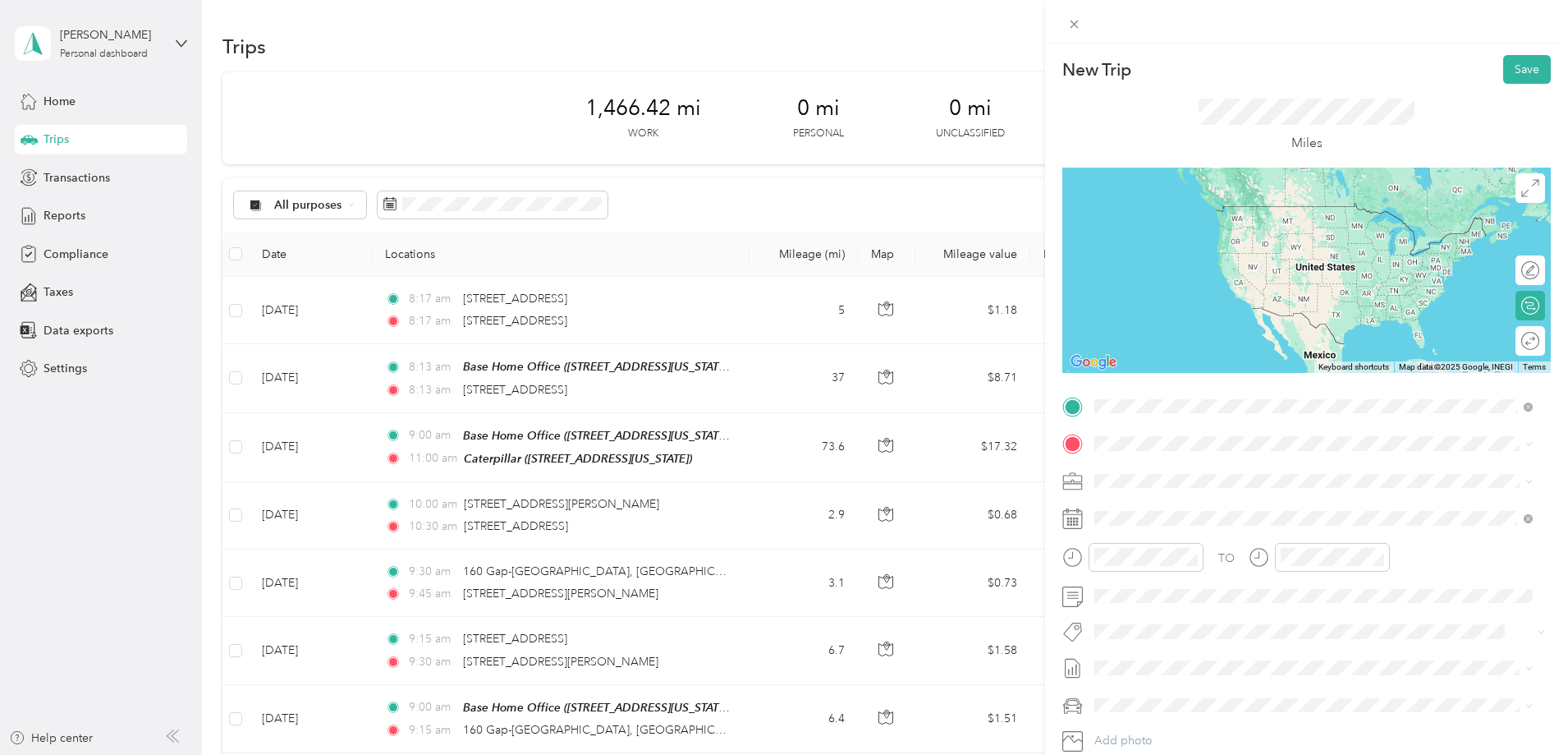
click at [1177, 473] on span "[STREET_ADDRESS][US_STATE]" at bounding box center [1208, 465] width 164 height 15
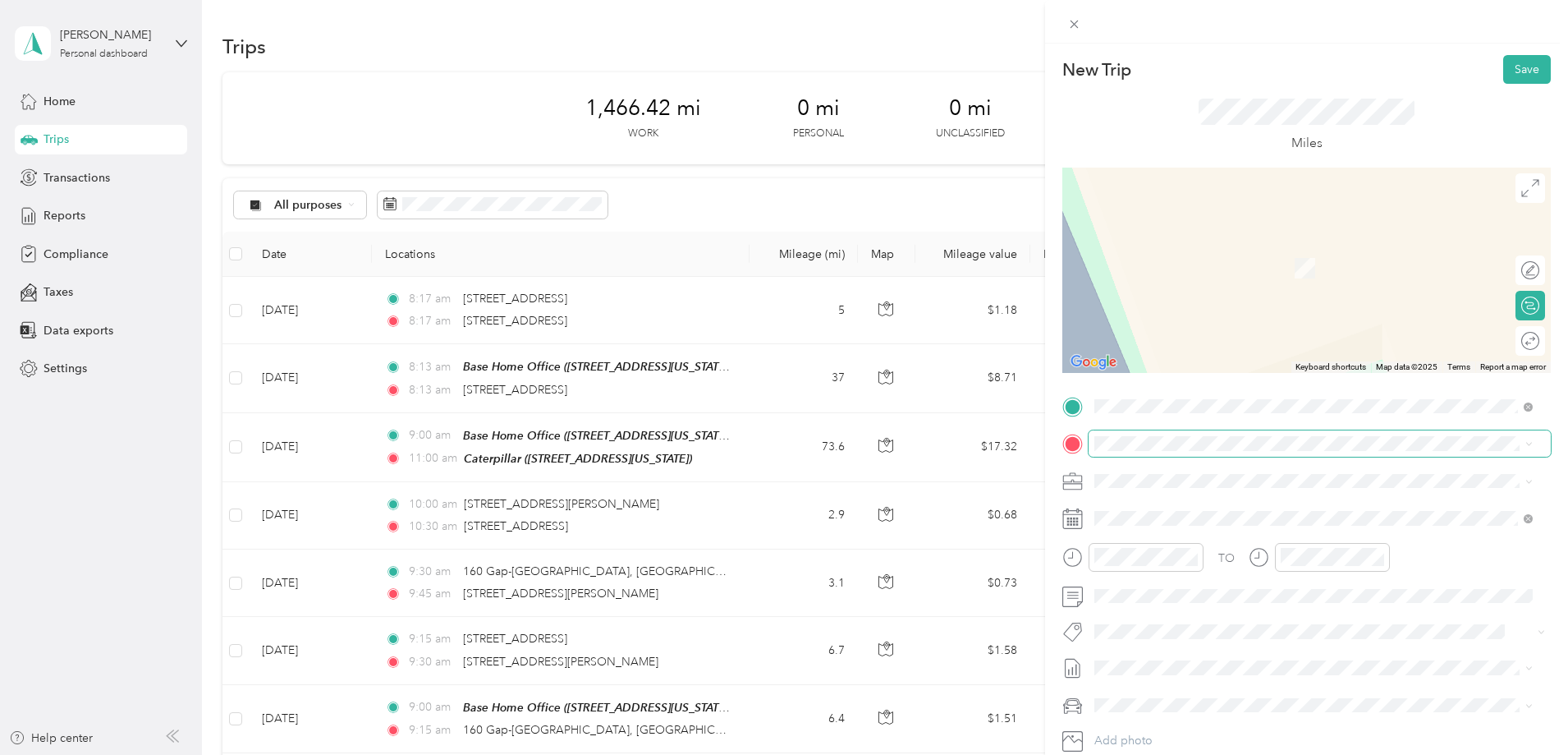
click at [1125, 435] on span at bounding box center [1319, 444] width 462 height 26
click at [1201, 504] on span "[STREET_ADDRESS][US_STATE]" at bounding box center [1208, 503] width 164 height 15
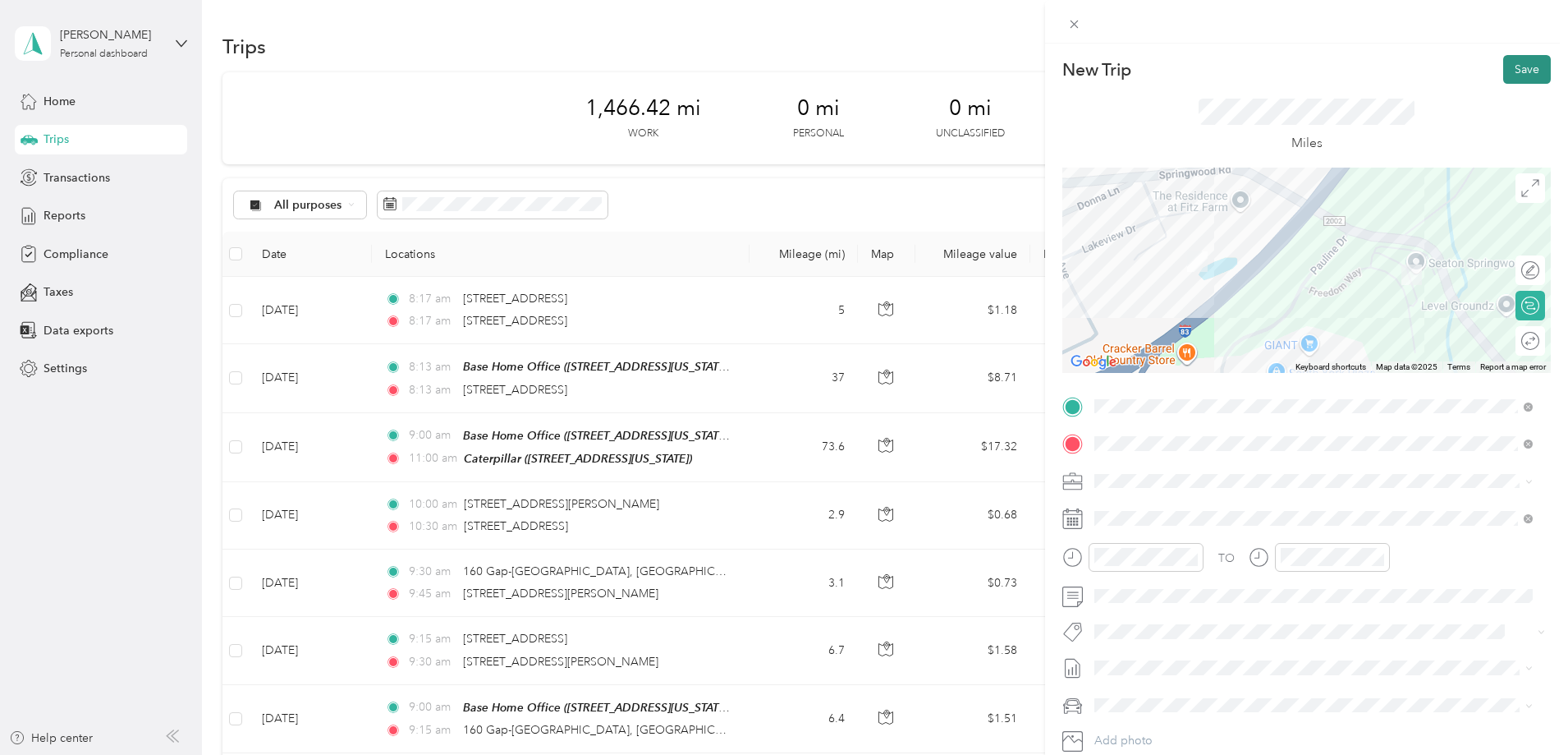
click at [1515, 69] on button "Save" at bounding box center [1526, 69] width 48 height 29
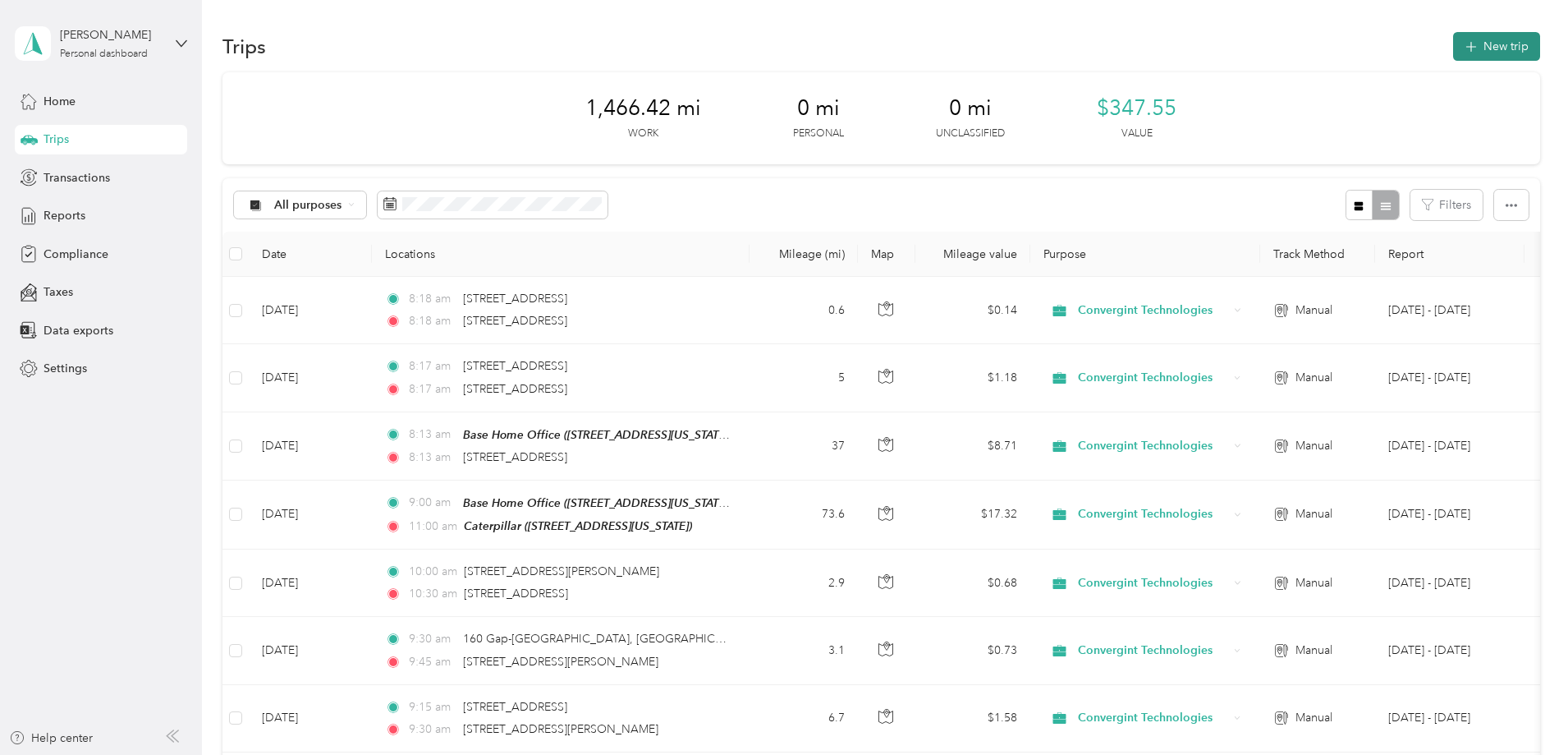
click at [1453, 52] on button "New trip" at bounding box center [1496, 46] width 87 height 29
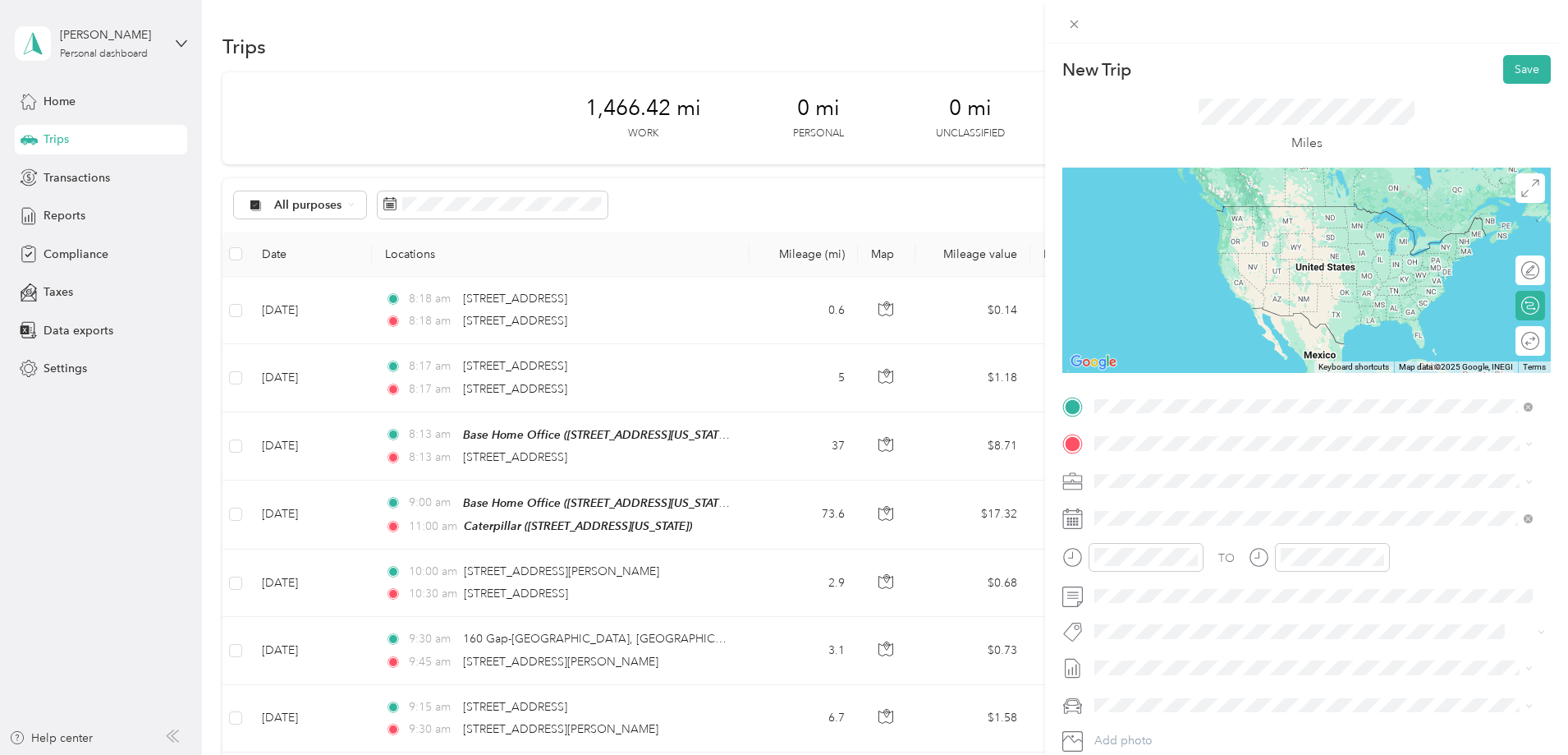
click at [1144, 463] on span "[STREET_ADDRESS][US_STATE]" at bounding box center [1208, 465] width 164 height 15
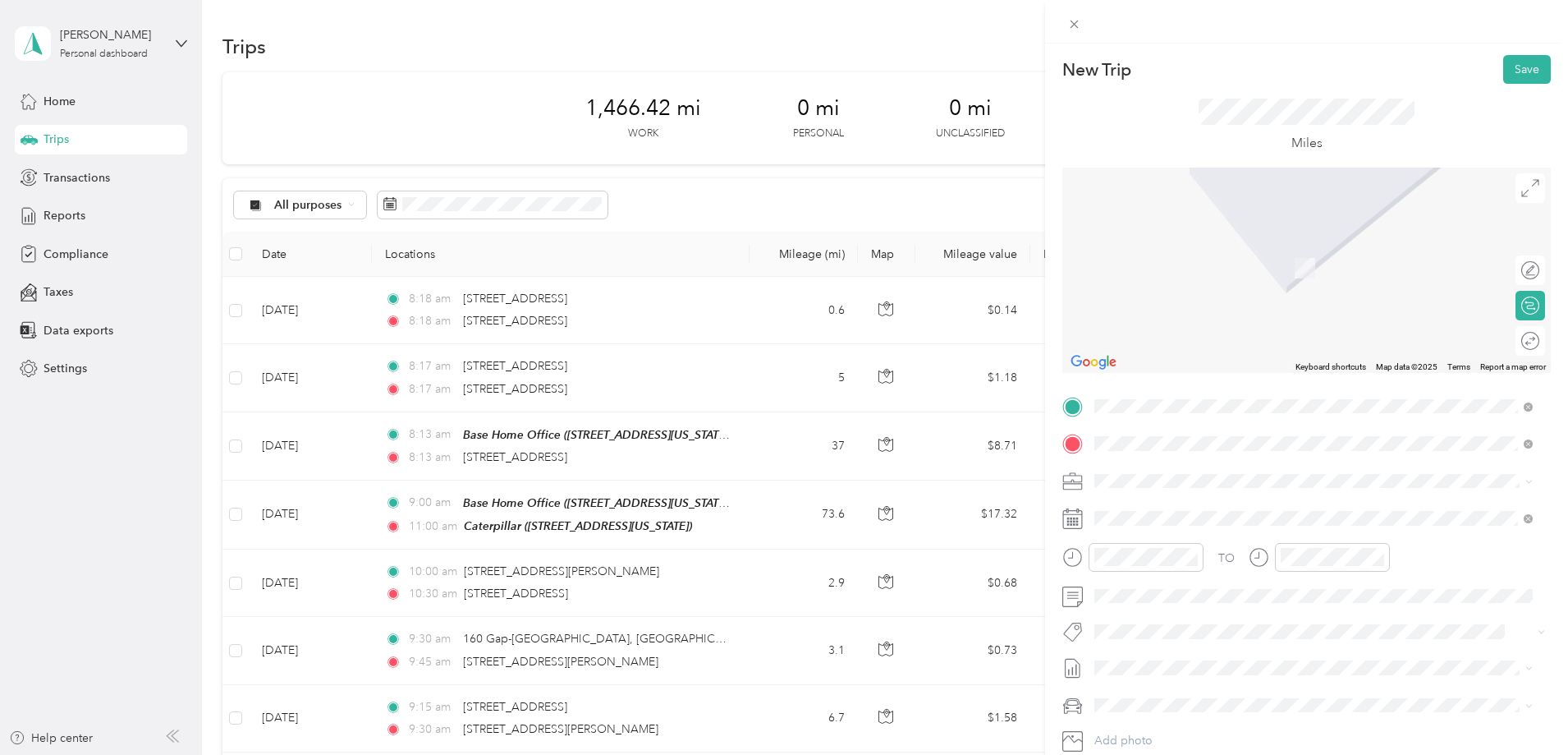
click at [1154, 515] on div "[STREET_ADDRESS][US_STATE]" at bounding box center [1313, 504] width 427 height 22
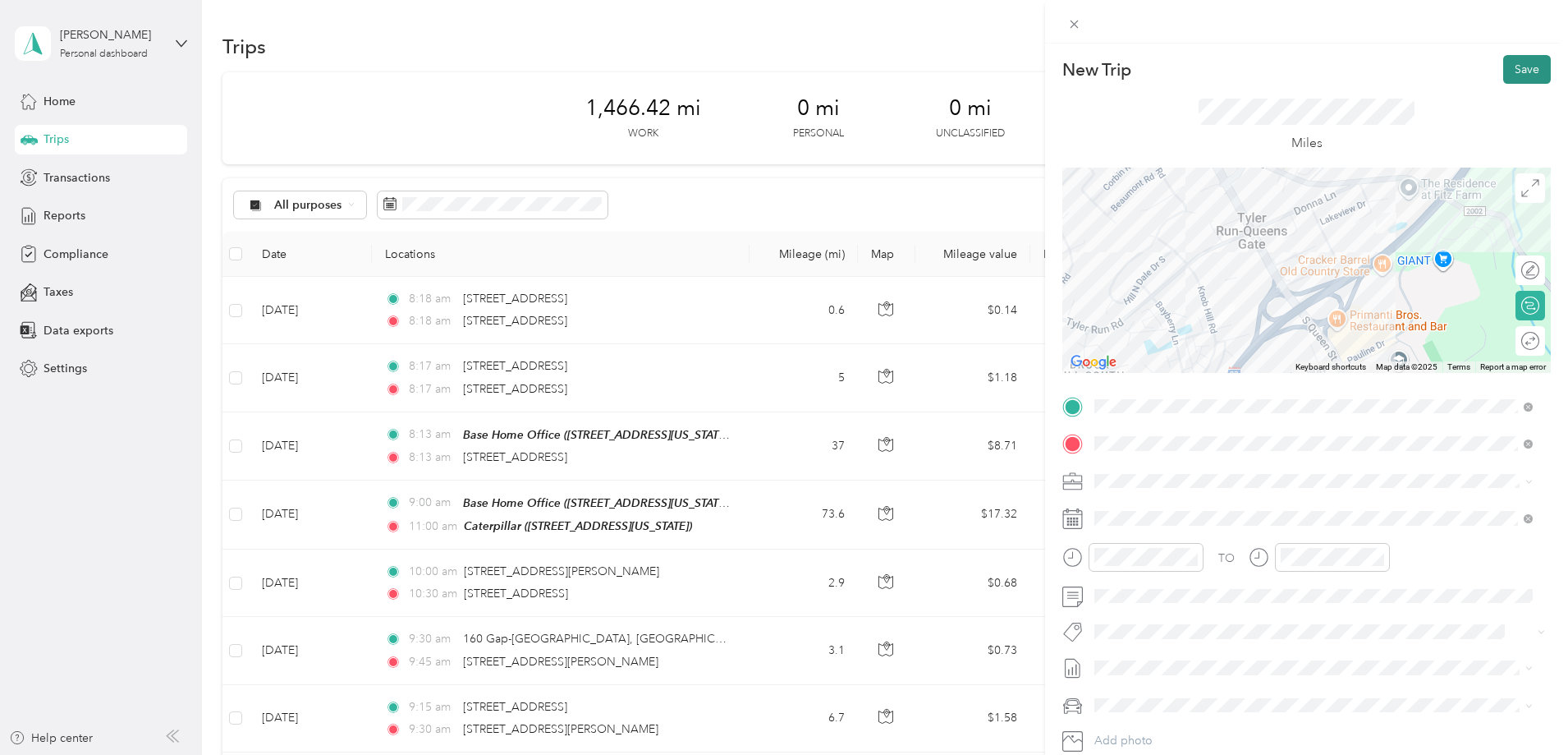
click at [1517, 72] on button "Save" at bounding box center [1526, 69] width 48 height 29
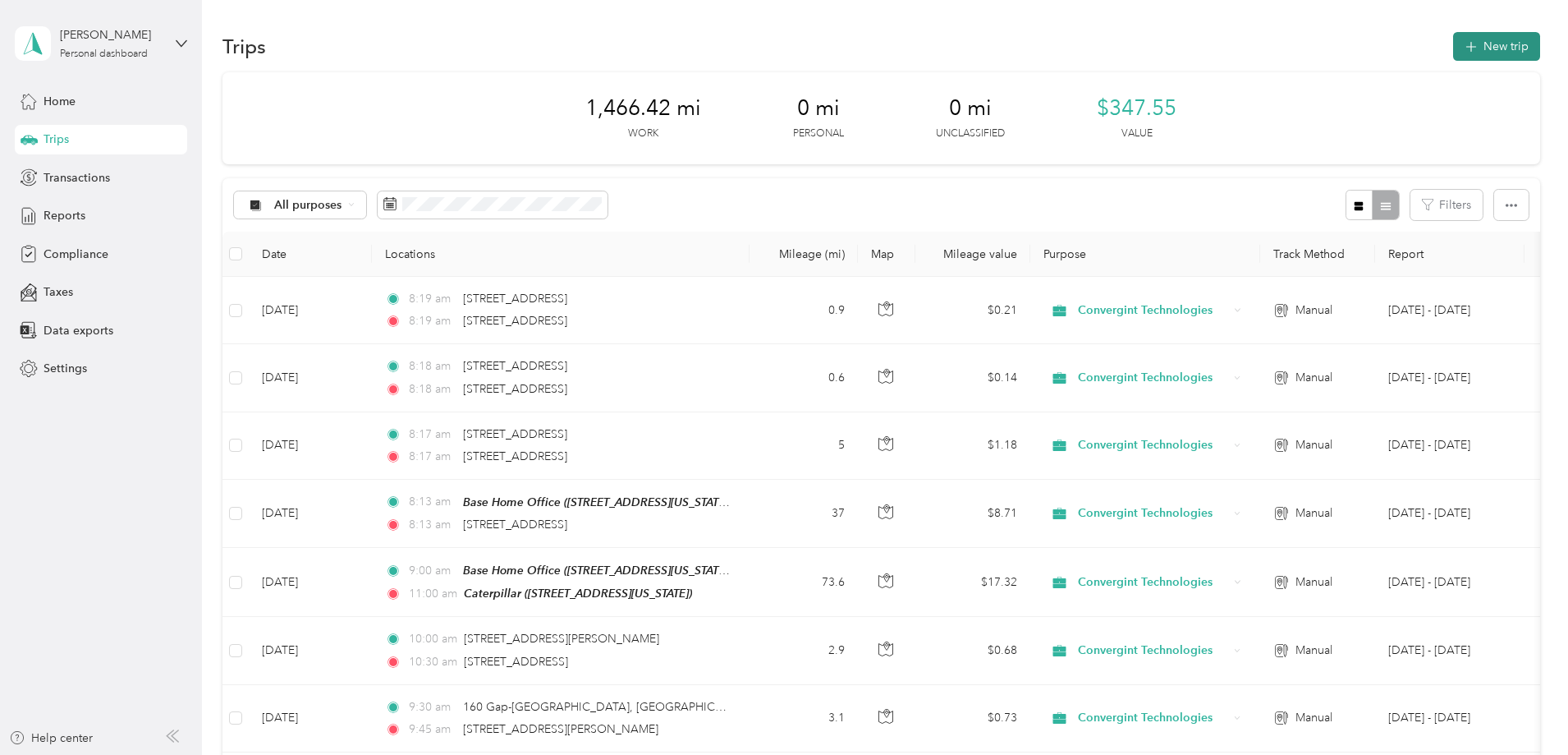
click at [1453, 49] on button "New trip" at bounding box center [1496, 46] width 87 height 29
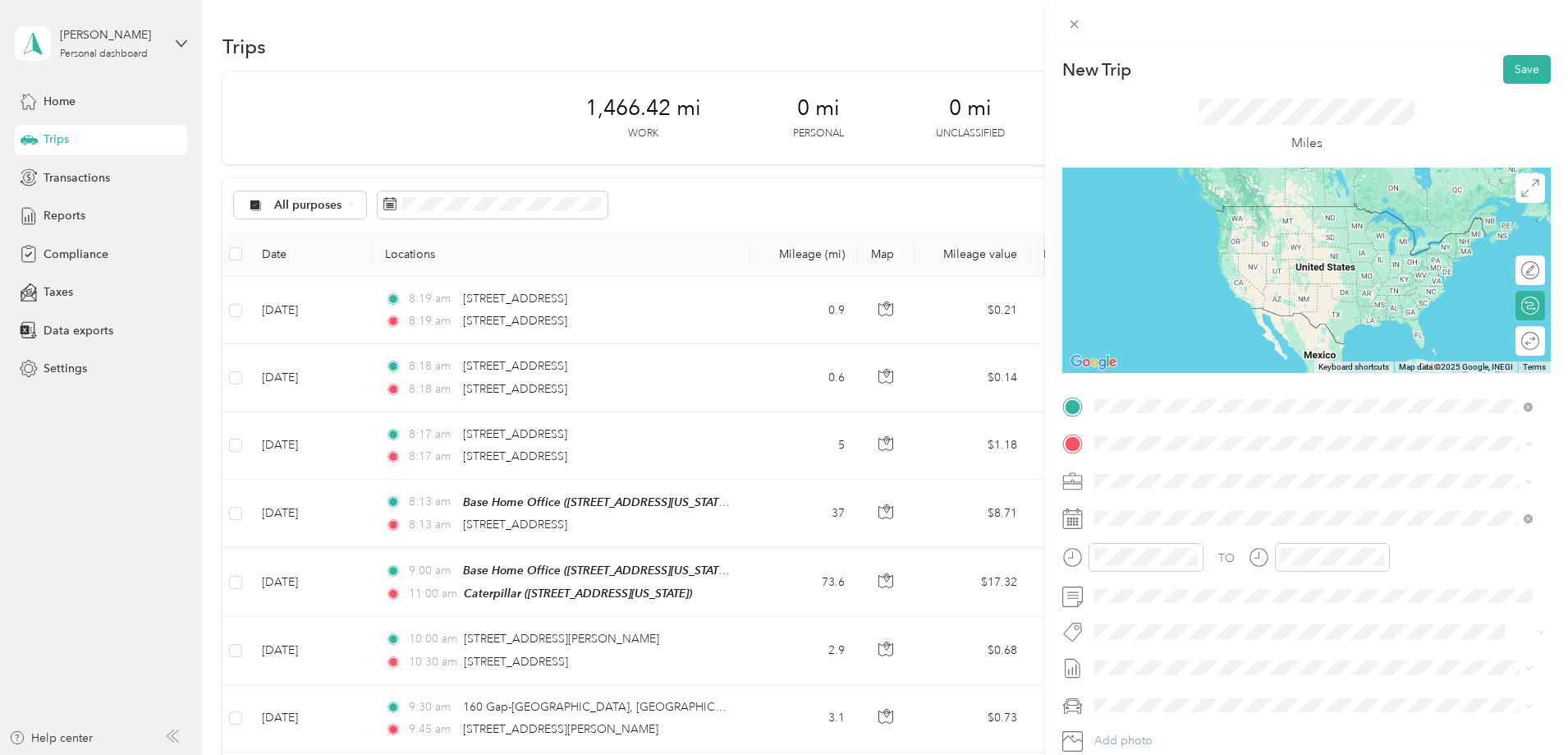
click at [1171, 469] on span "[STREET_ADDRESS][US_STATE]" at bounding box center [1208, 465] width 164 height 15
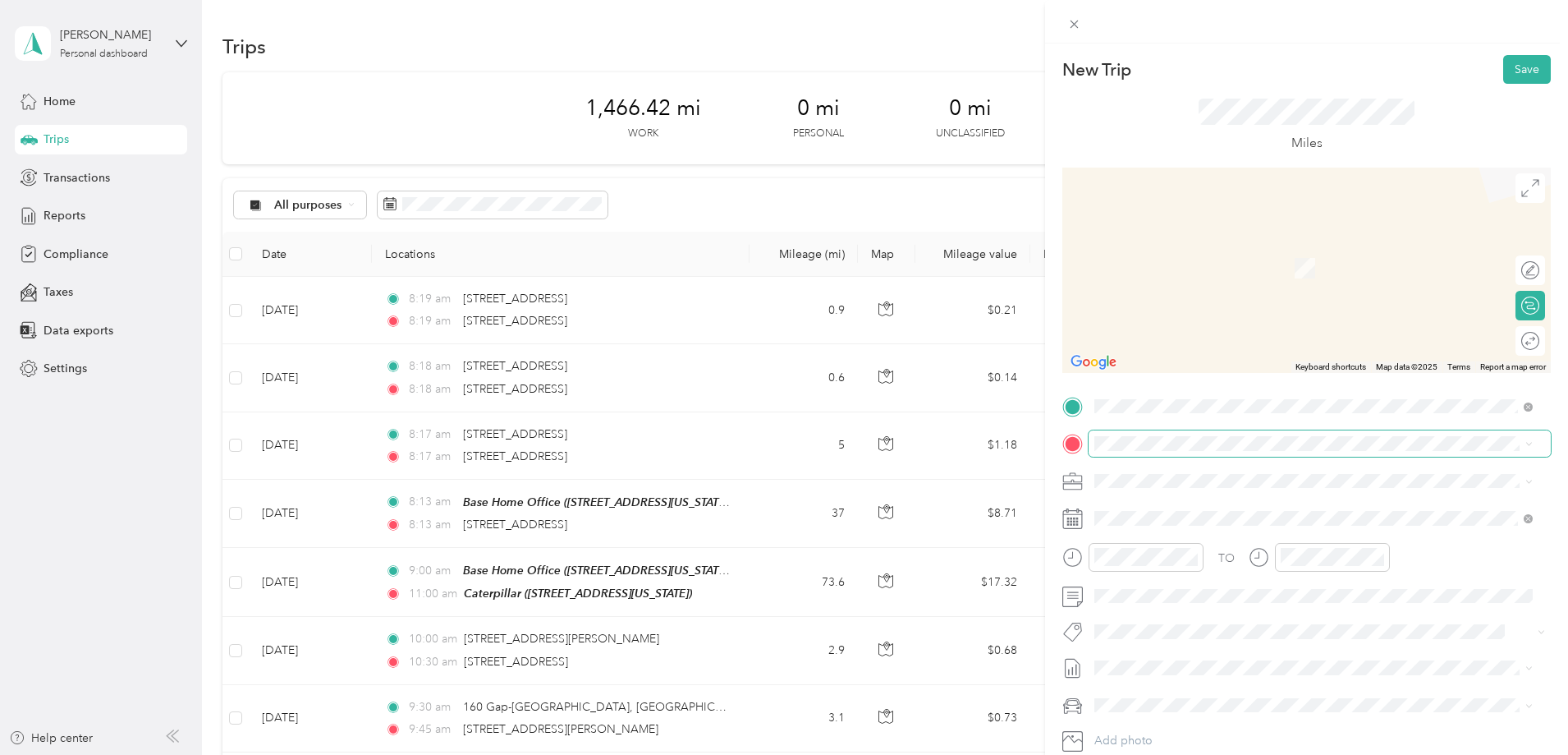
click at [1134, 434] on span at bounding box center [1319, 444] width 462 height 26
click at [1158, 510] on span "[STREET_ADDRESS][US_STATE]" at bounding box center [1208, 503] width 164 height 15
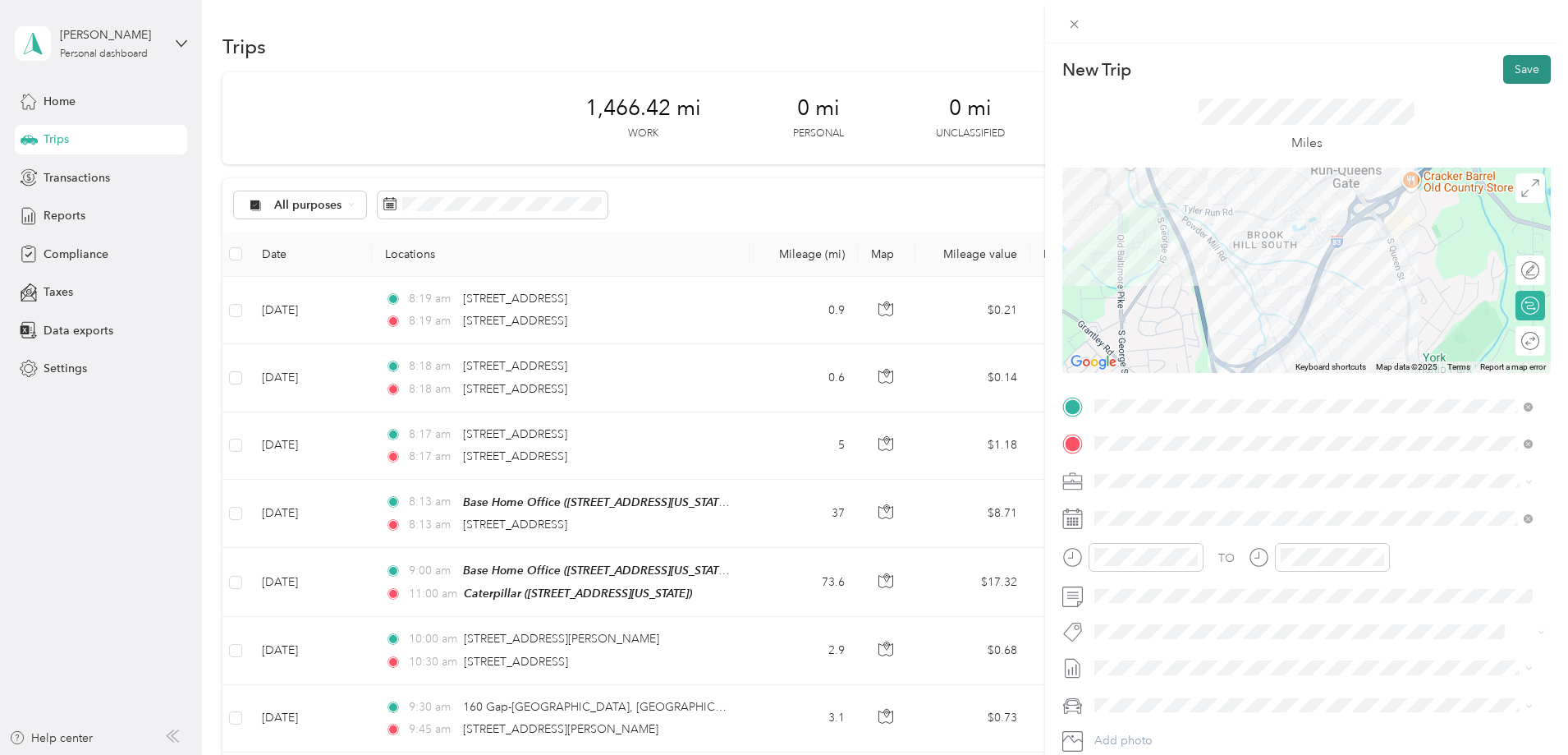
click at [1510, 74] on button "Save" at bounding box center [1526, 69] width 48 height 29
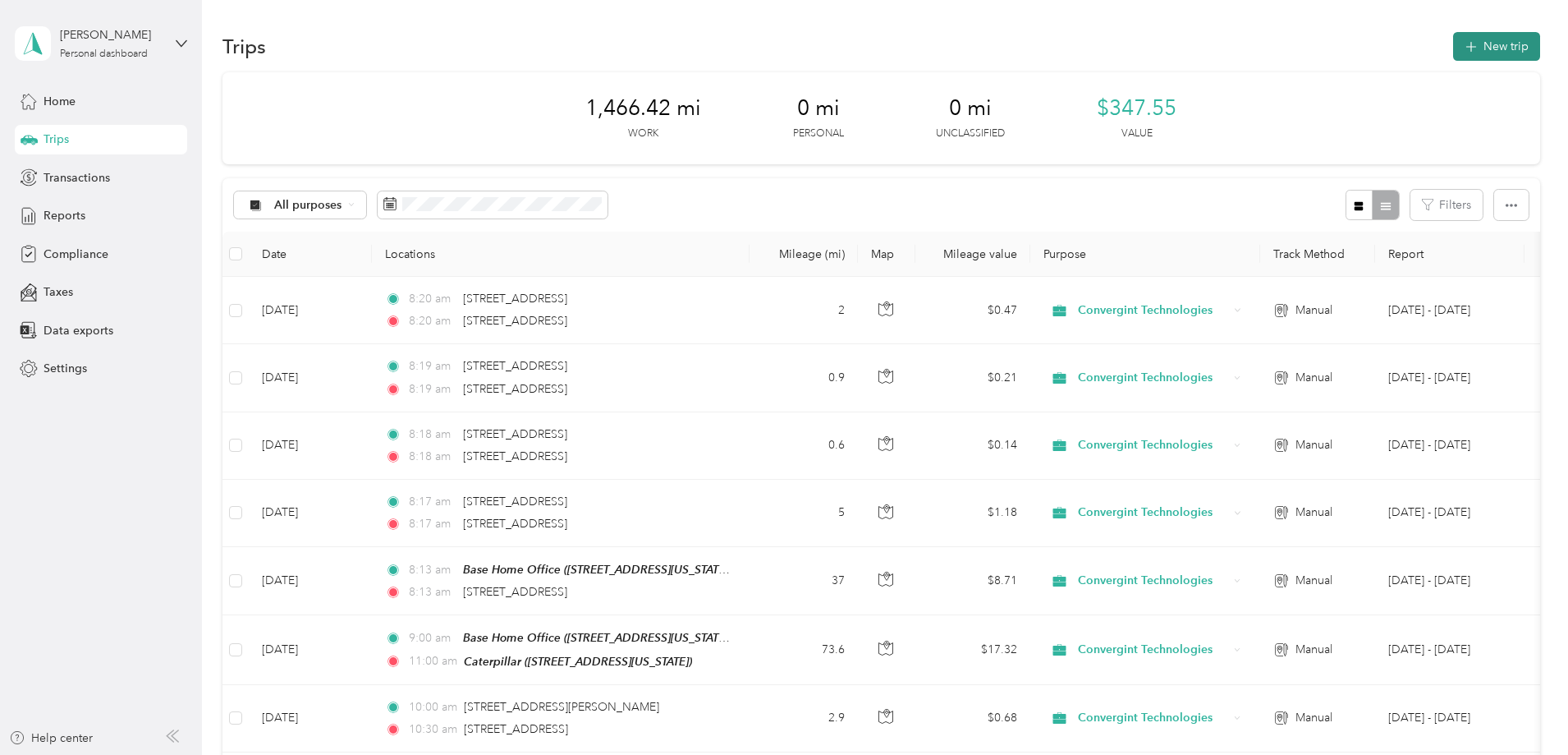
click at [1453, 50] on button "New trip" at bounding box center [1496, 46] width 87 height 29
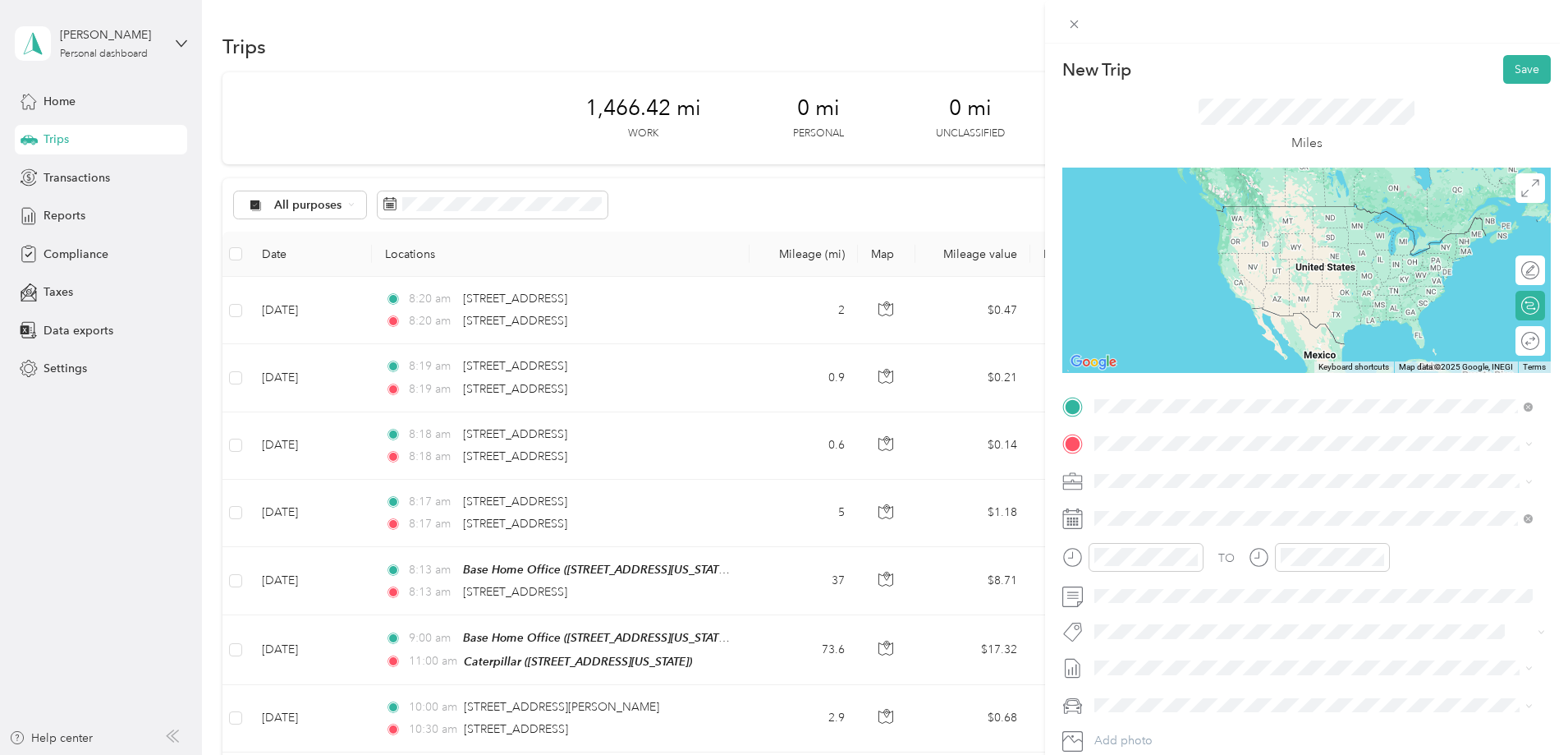
click at [1166, 465] on span "[STREET_ADDRESS][US_STATE]" at bounding box center [1208, 465] width 164 height 15
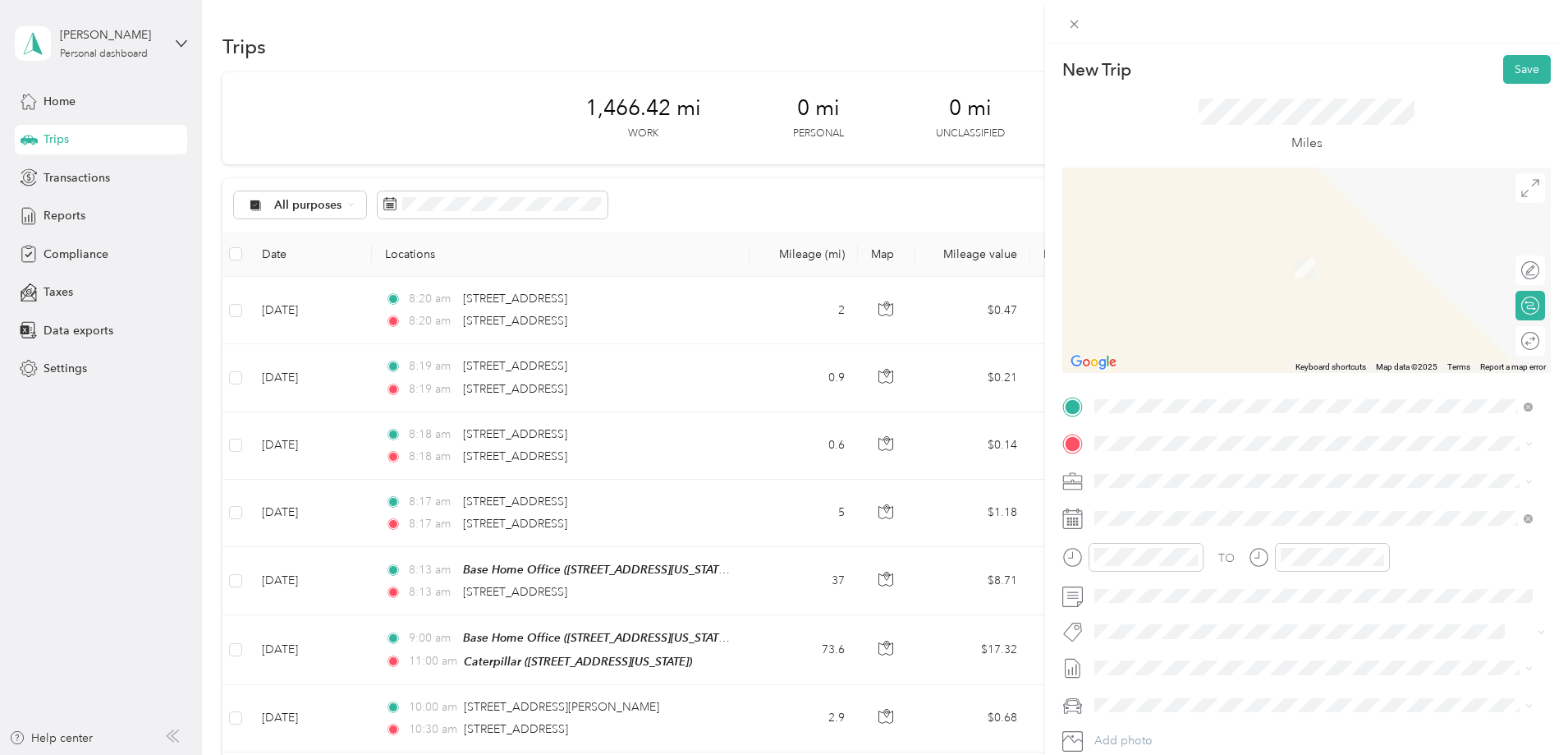
click at [1172, 504] on span "[STREET_ADDRESS][US_STATE]" at bounding box center [1208, 502] width 164 height 15
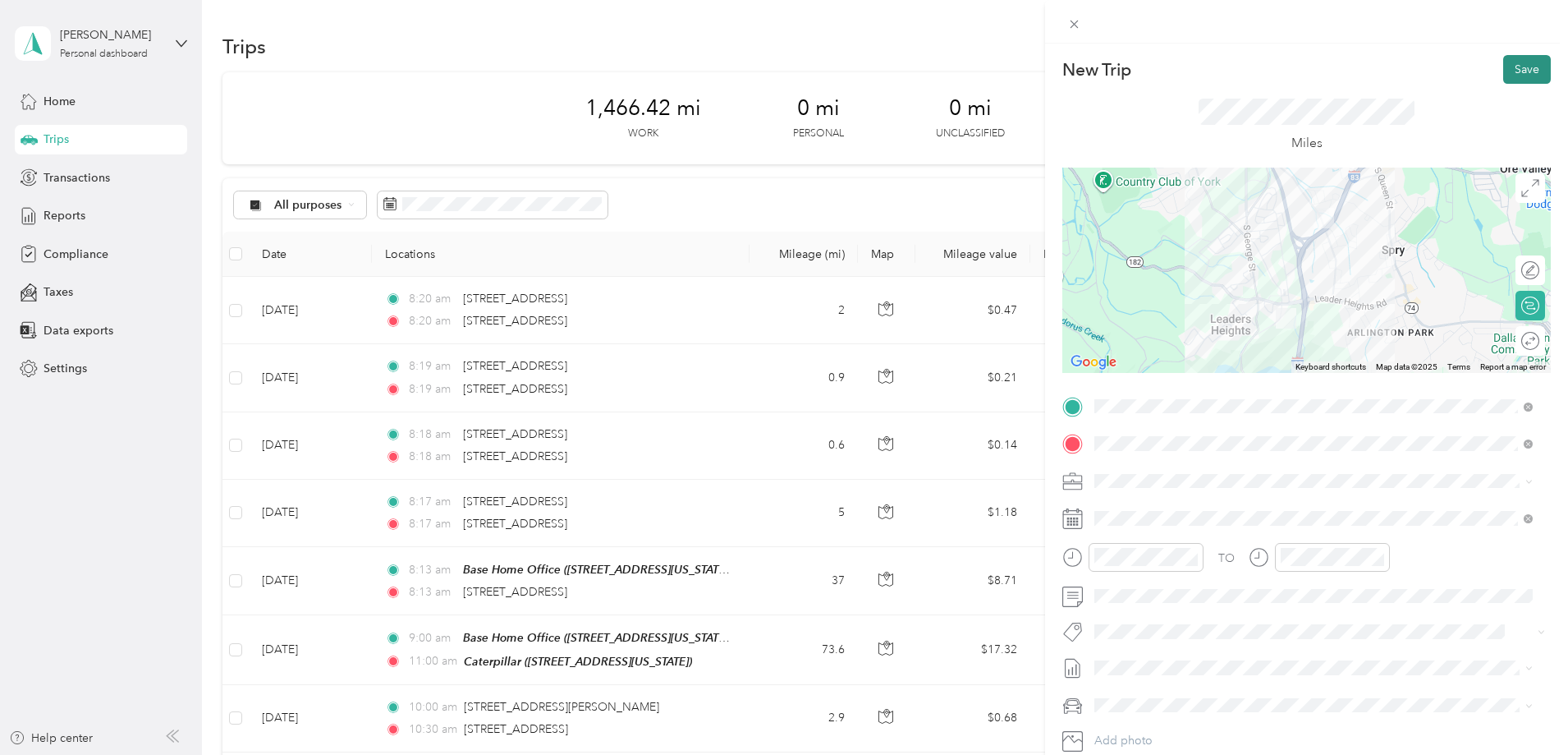
click at [1514, 71] on button "Save" at bounding box center [1526, 69] width 48 height 29
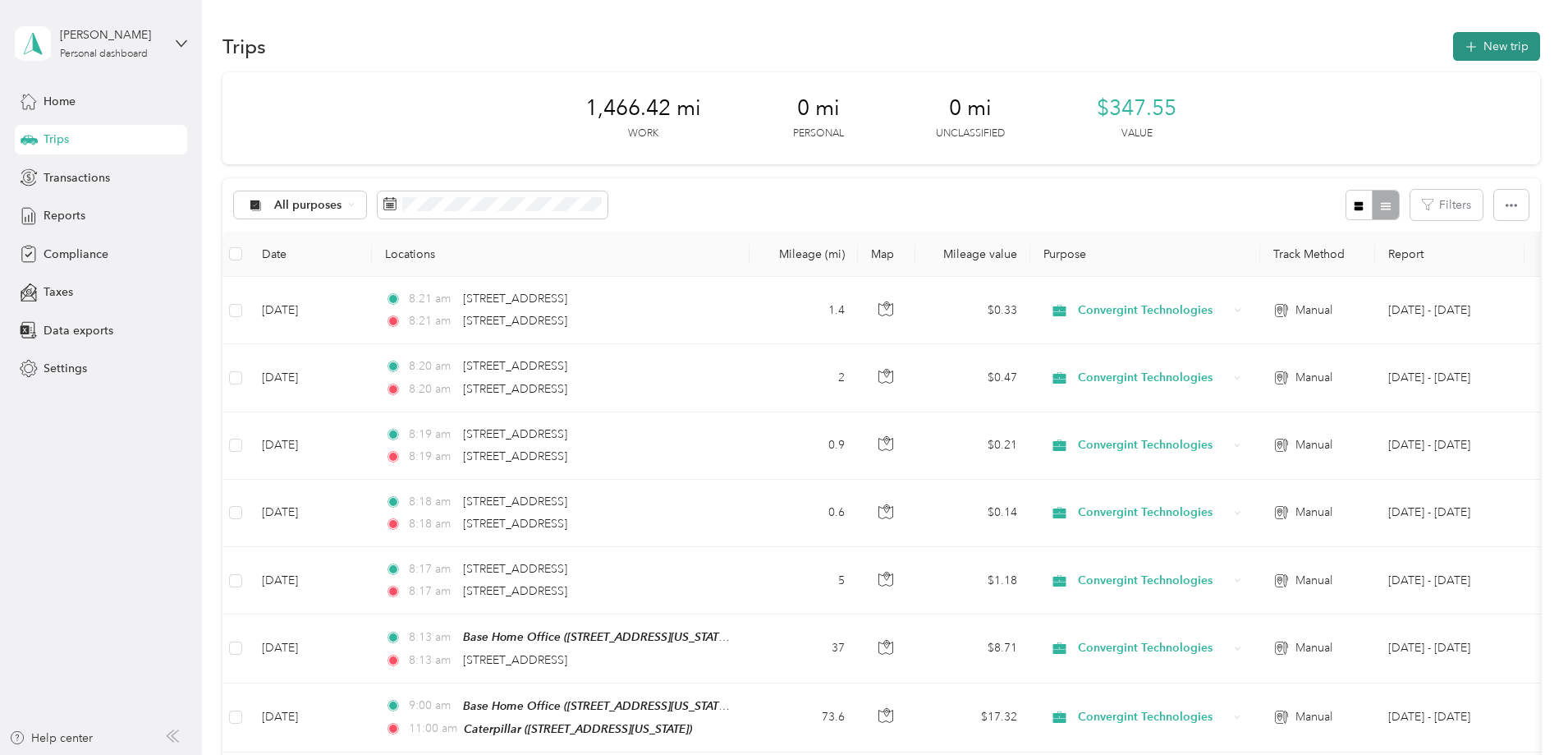
click at [1453, 50] on button "New trip" at bounding box center [1496, 46] width 87 height 29
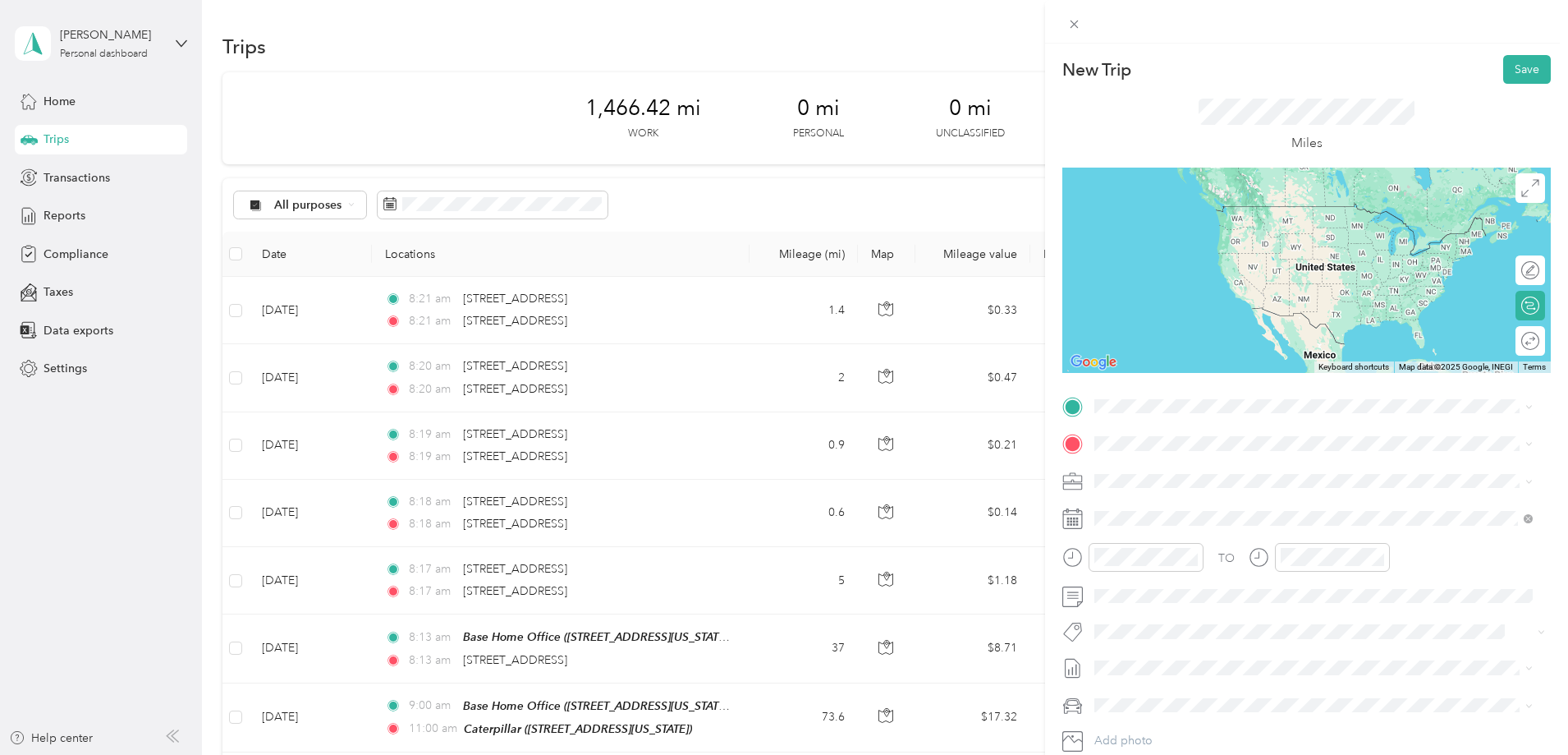
click at [1148, 467] on span "[STREET_ADDRESS][US_STATE]" at bounding box center [1208, 461] width 164 height 15
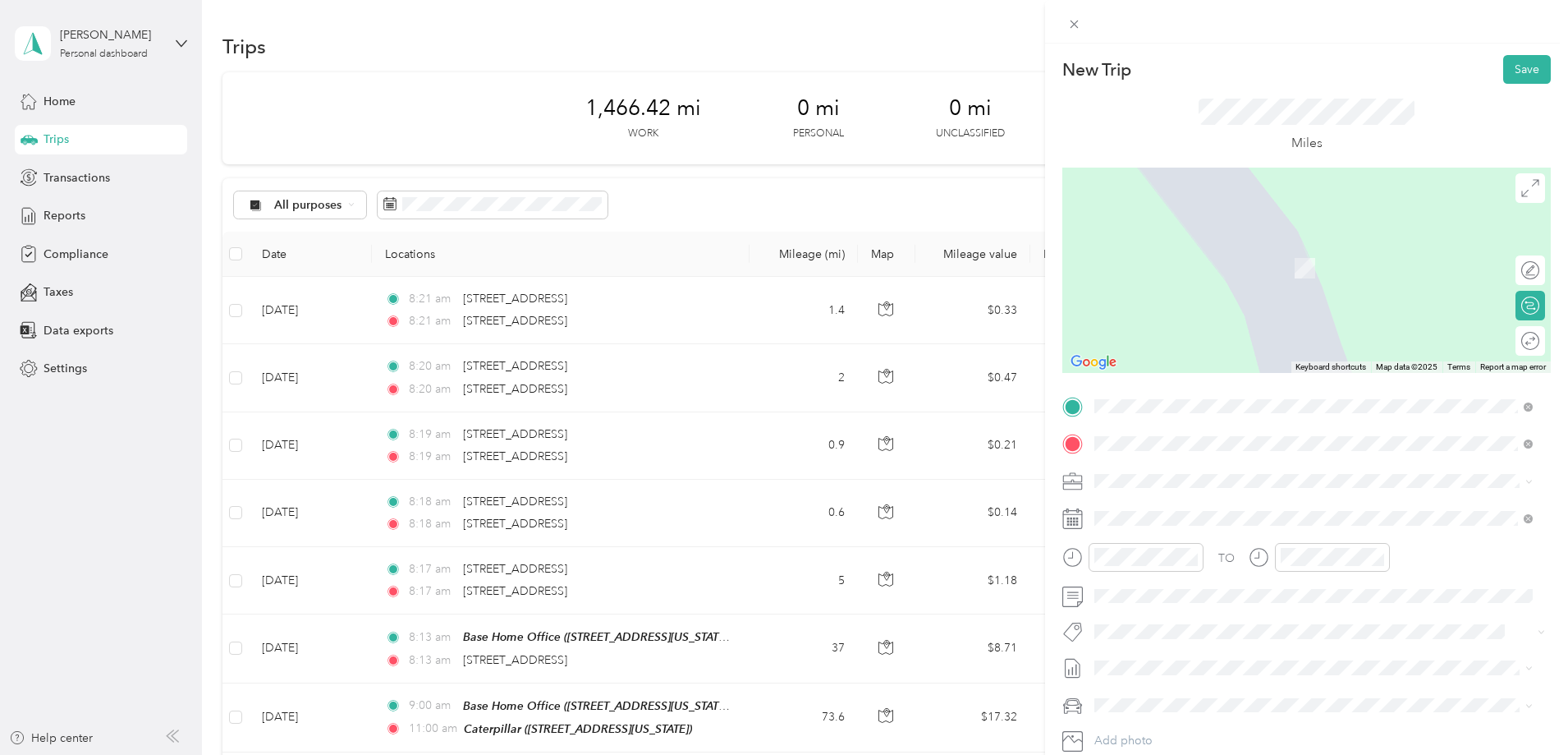
click at [1184, 510] on span "[STREET_ADDRESS][PERSON_NAME][US_STATE]" at bounding box center [1252, 503] width 255 height 15
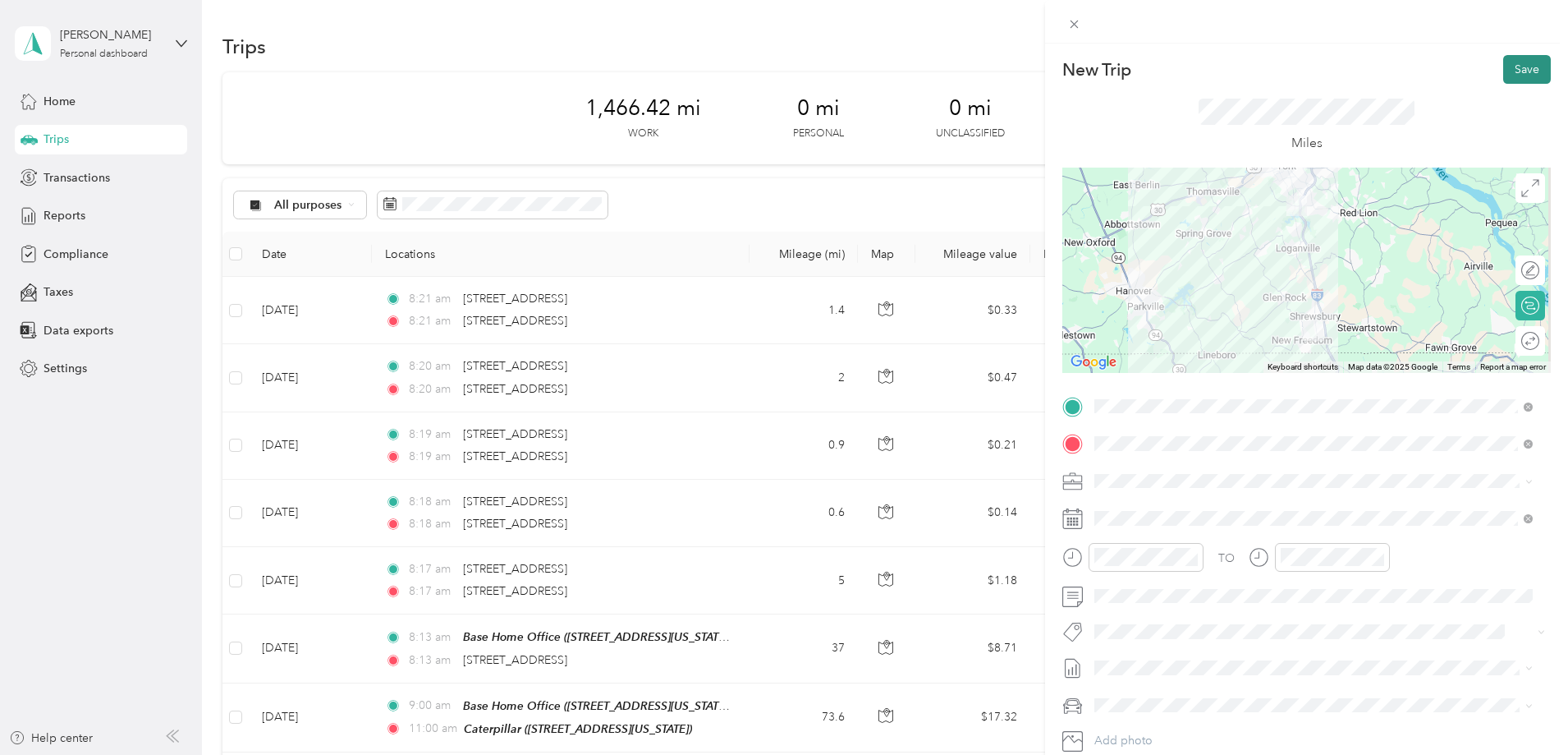
click at [1518, 75] on button "Save" at bounding box center [1526, 69] width 48 height 29
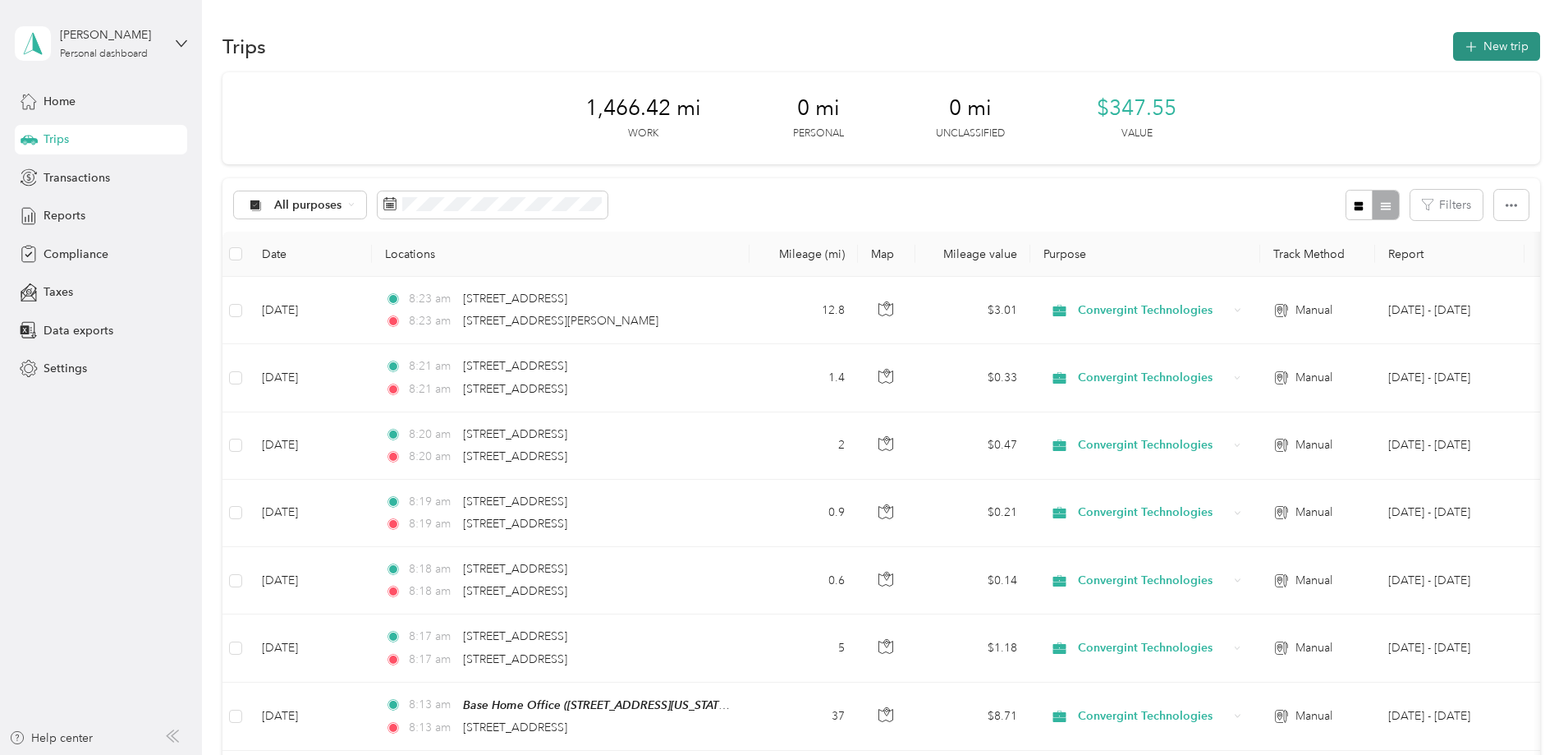
click at [1453, 49] on button "New trip" at bounding box center [1496, 46] width 87 height 29
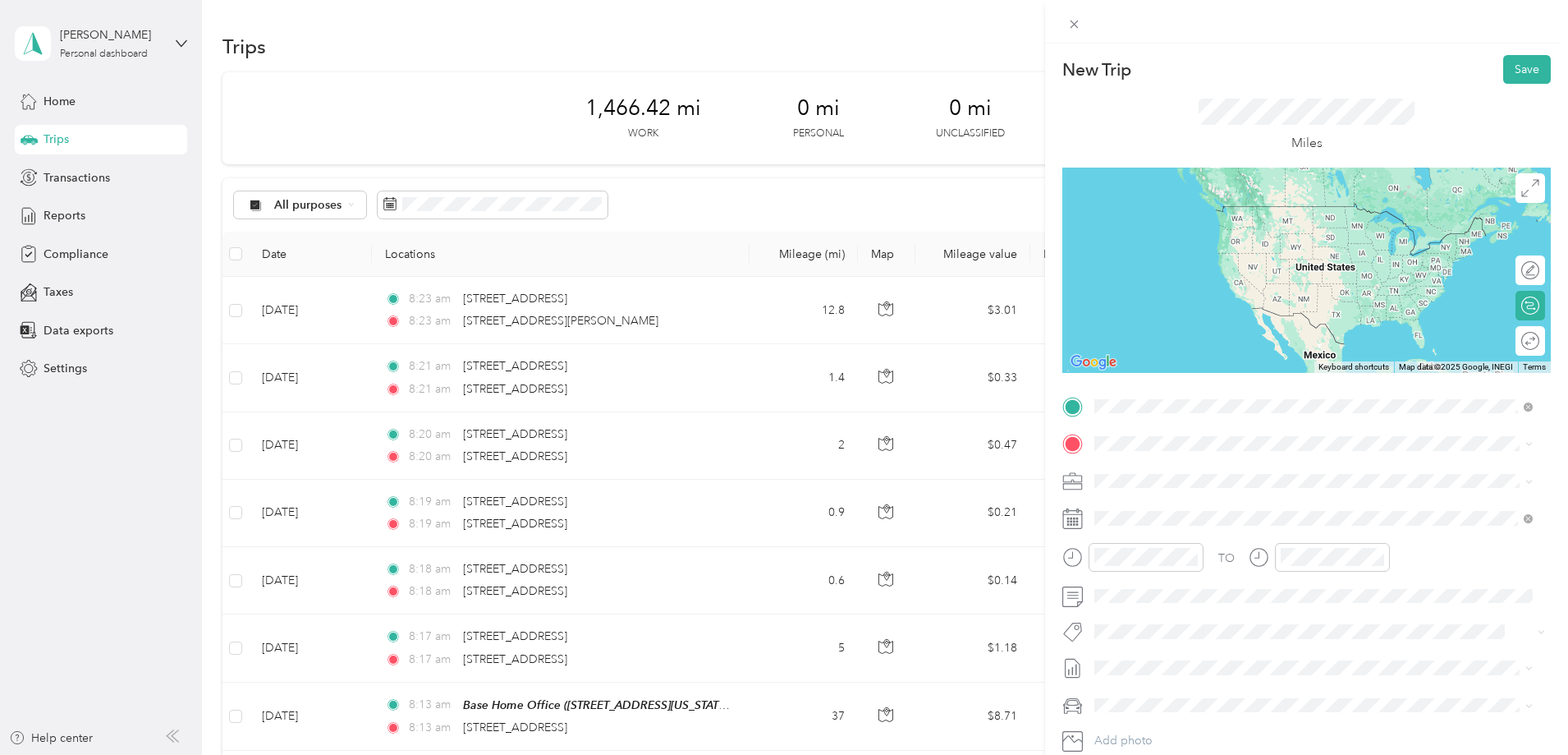
click at [1142, 470] on span "[STREET_ADDRESS][PERSON_NAME][US_STATE]" at bounding box center [1252, 465] width 255 height 15
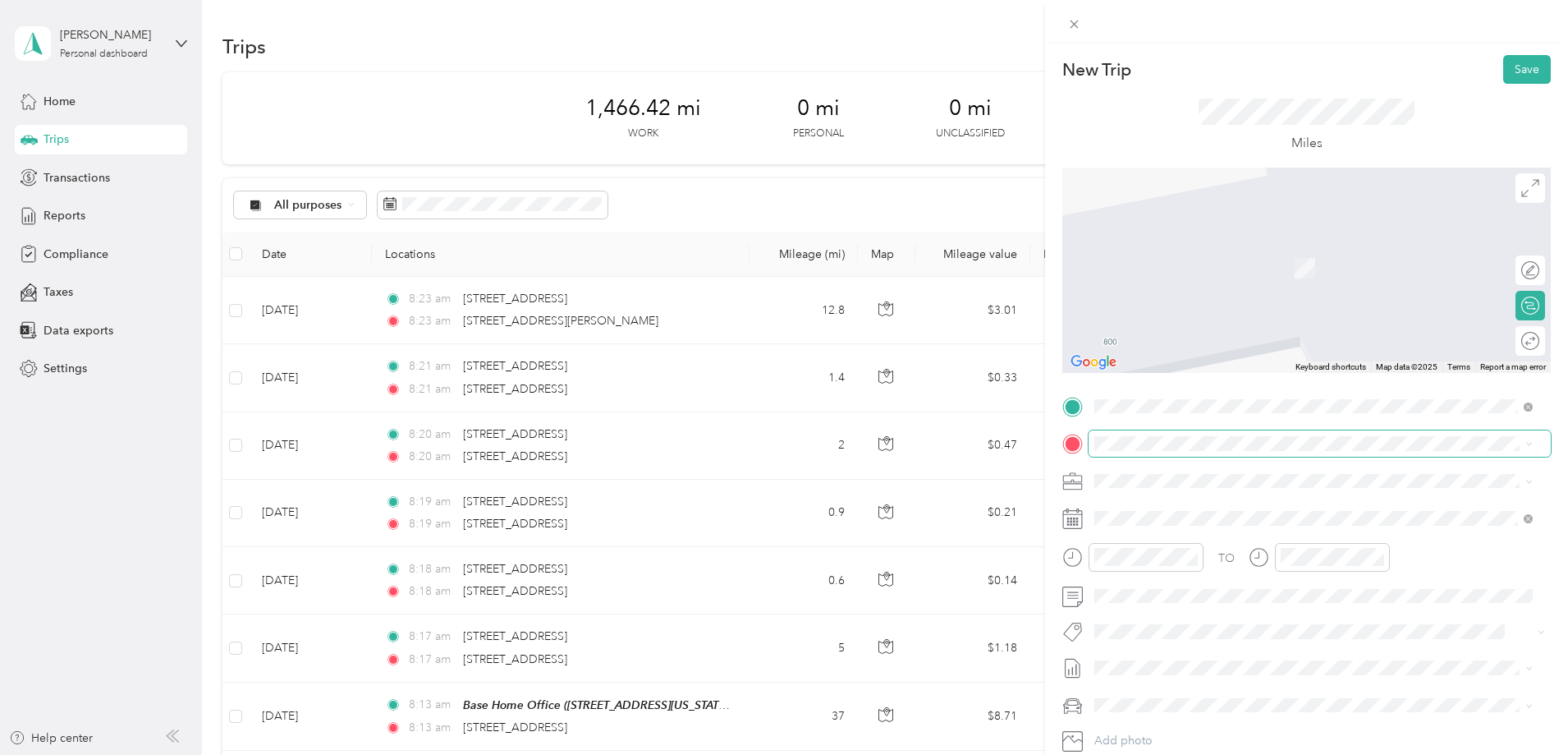
click at [1134, 434] on span at bounding box center [1319, 444] width 462 height 26
click at [1148, 517] on div "Base Home Office [STREET_ADDRESS][US_STATE]" at bounding box center [1208, 518] width 164 height 35
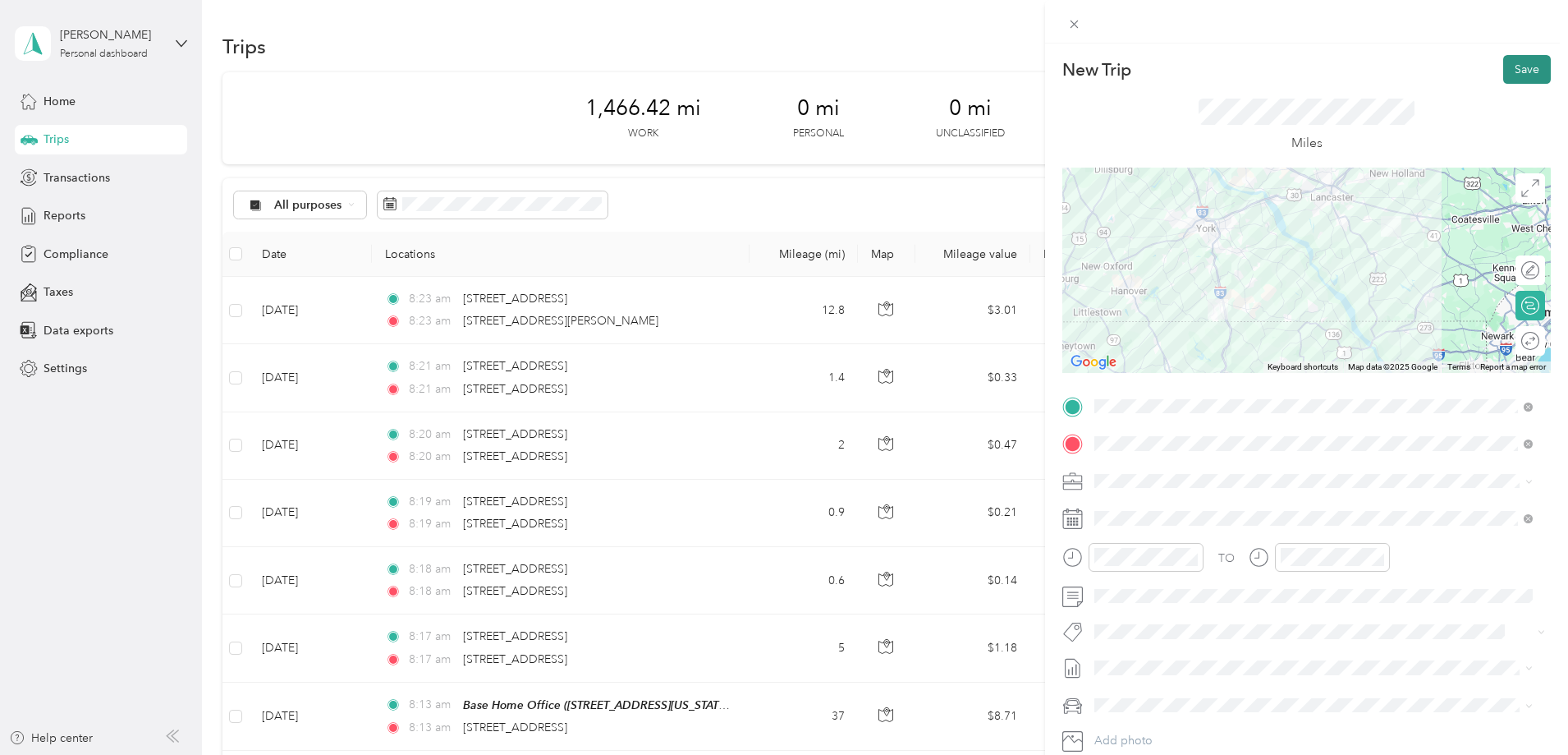
click at [1509, 74] on button "Save" at bounding box center [1526, 69] width 48 height 29
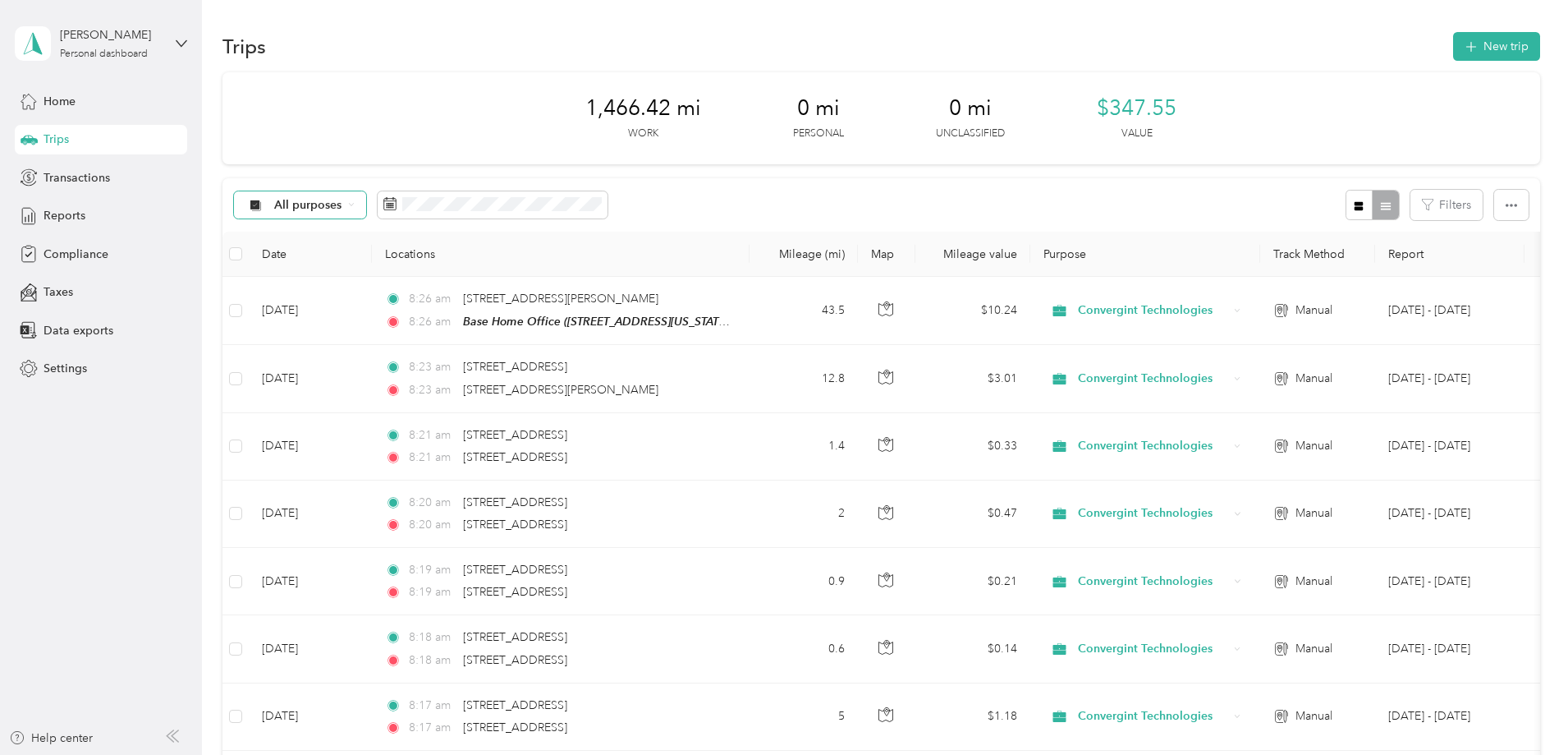
click at [355, 206] on icon at bounding box center [351, 204] width 7 height 7
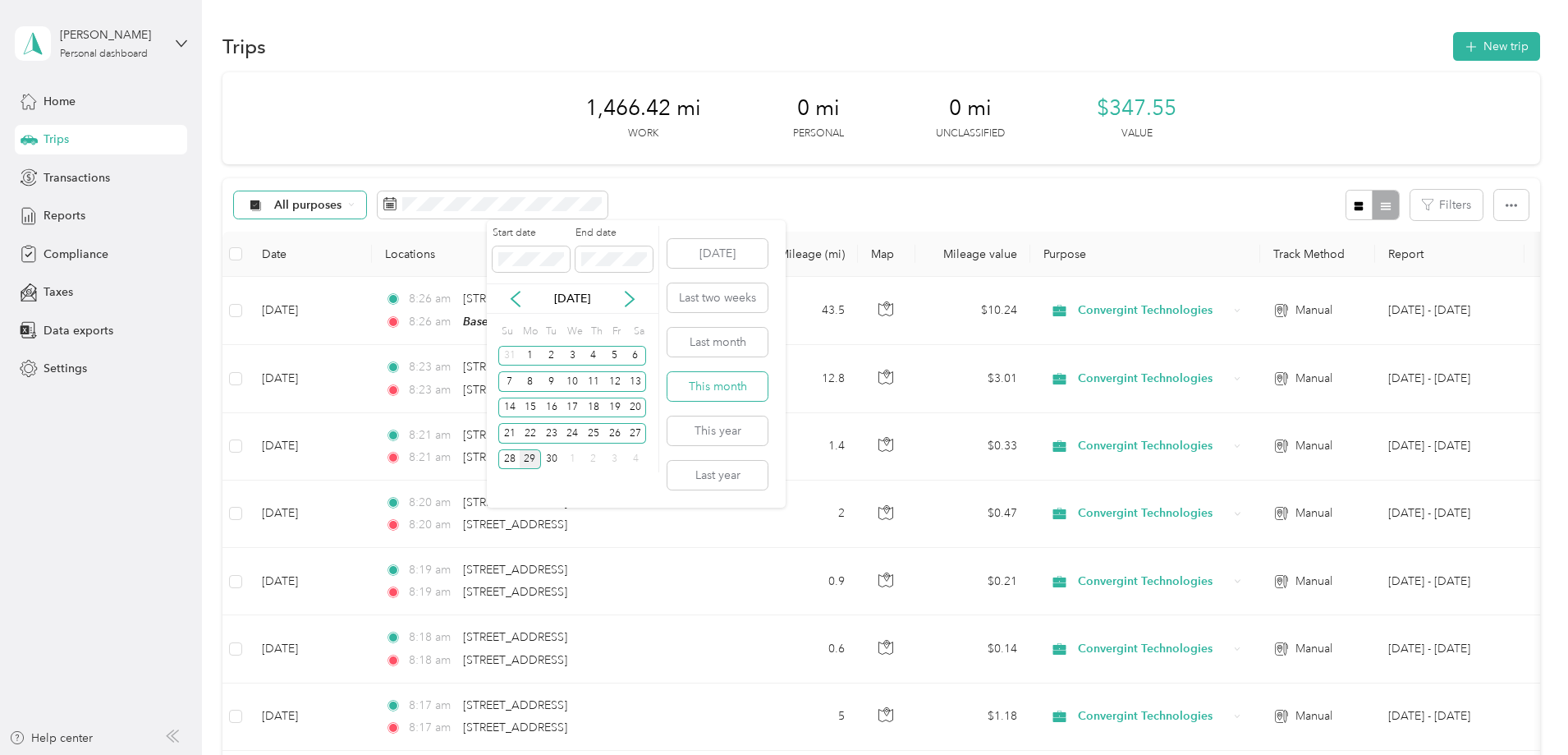
click at [703, 384] on button "This month" at bounding box center [717, 386] width 100 height 29
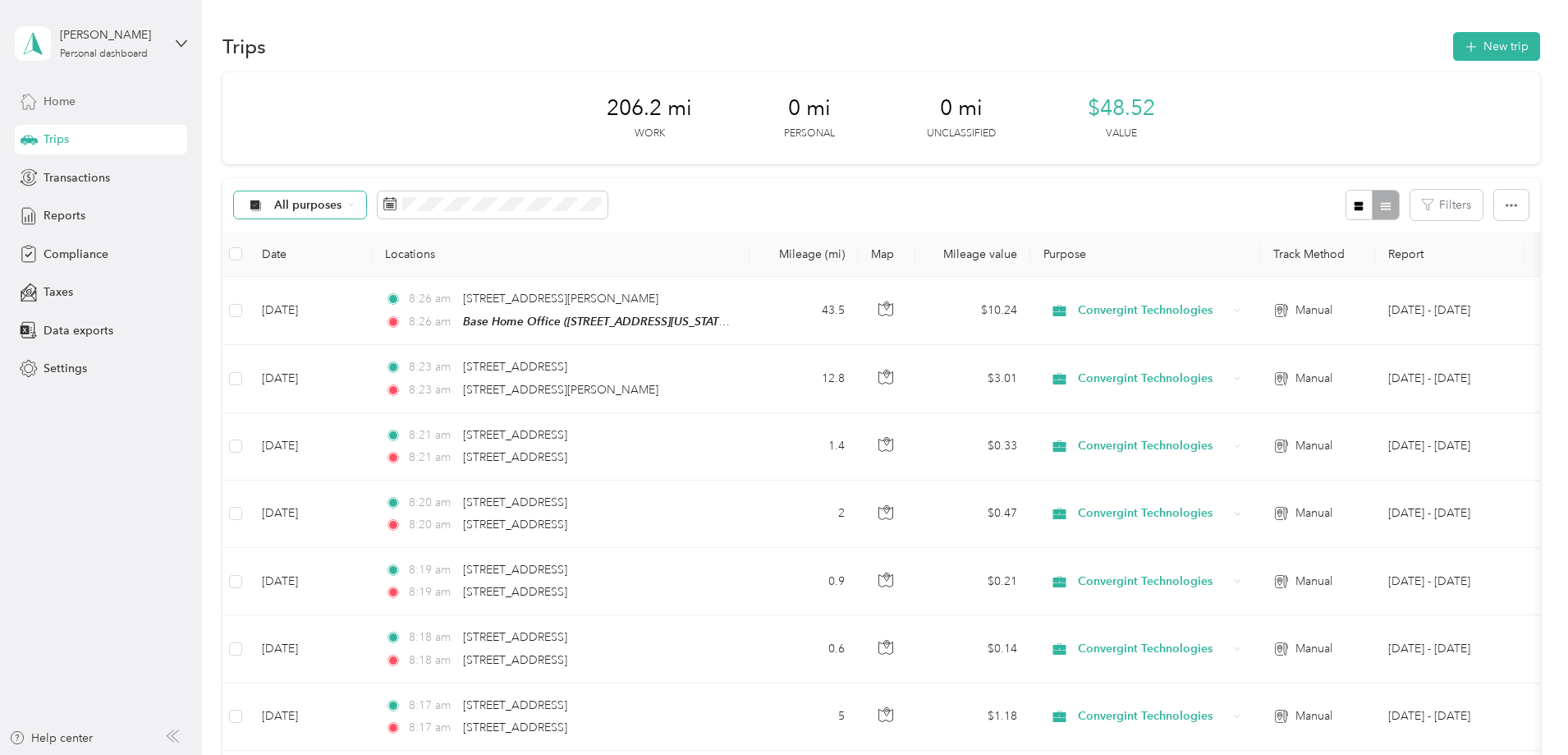
click at [61, 103] on span "Home" at bounding box center [60, 101] width 32 height 17
